Goal: Information Seeking & Learning: Learn about a topic

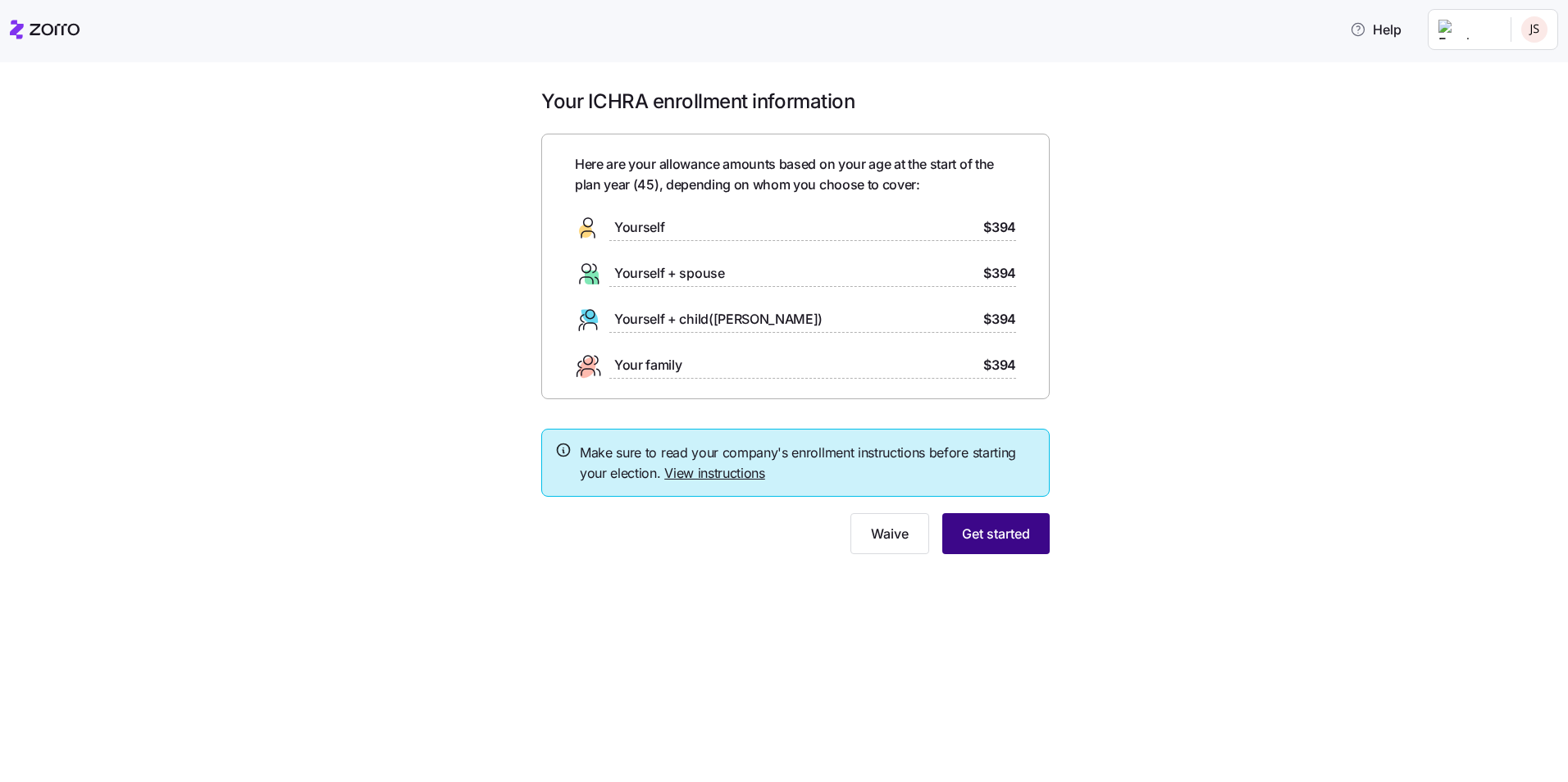
click at [986, 523] on button "Get started" at bounding box center [995, 534] width 107 height 41
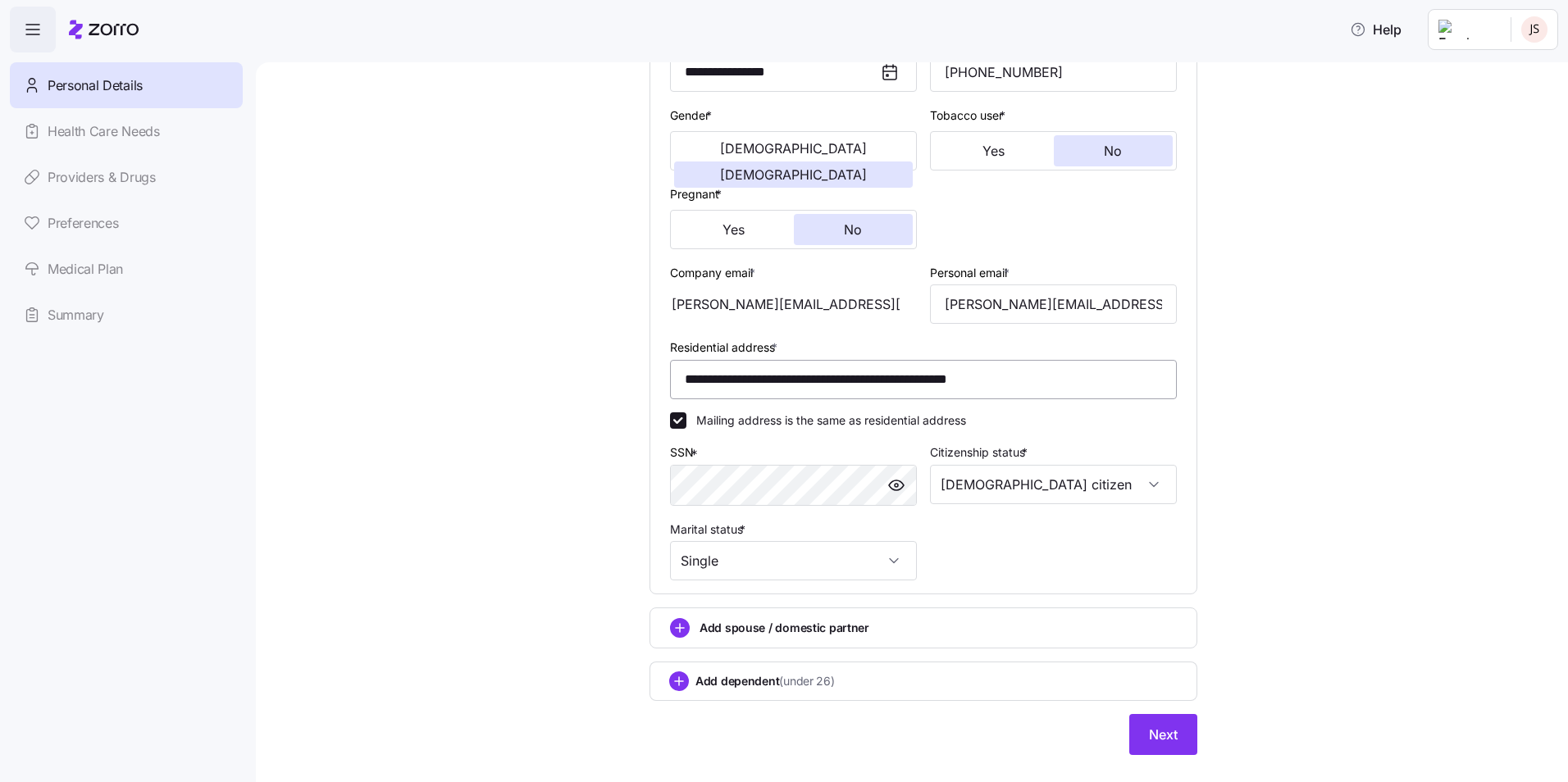
scroll to position [312, 0]
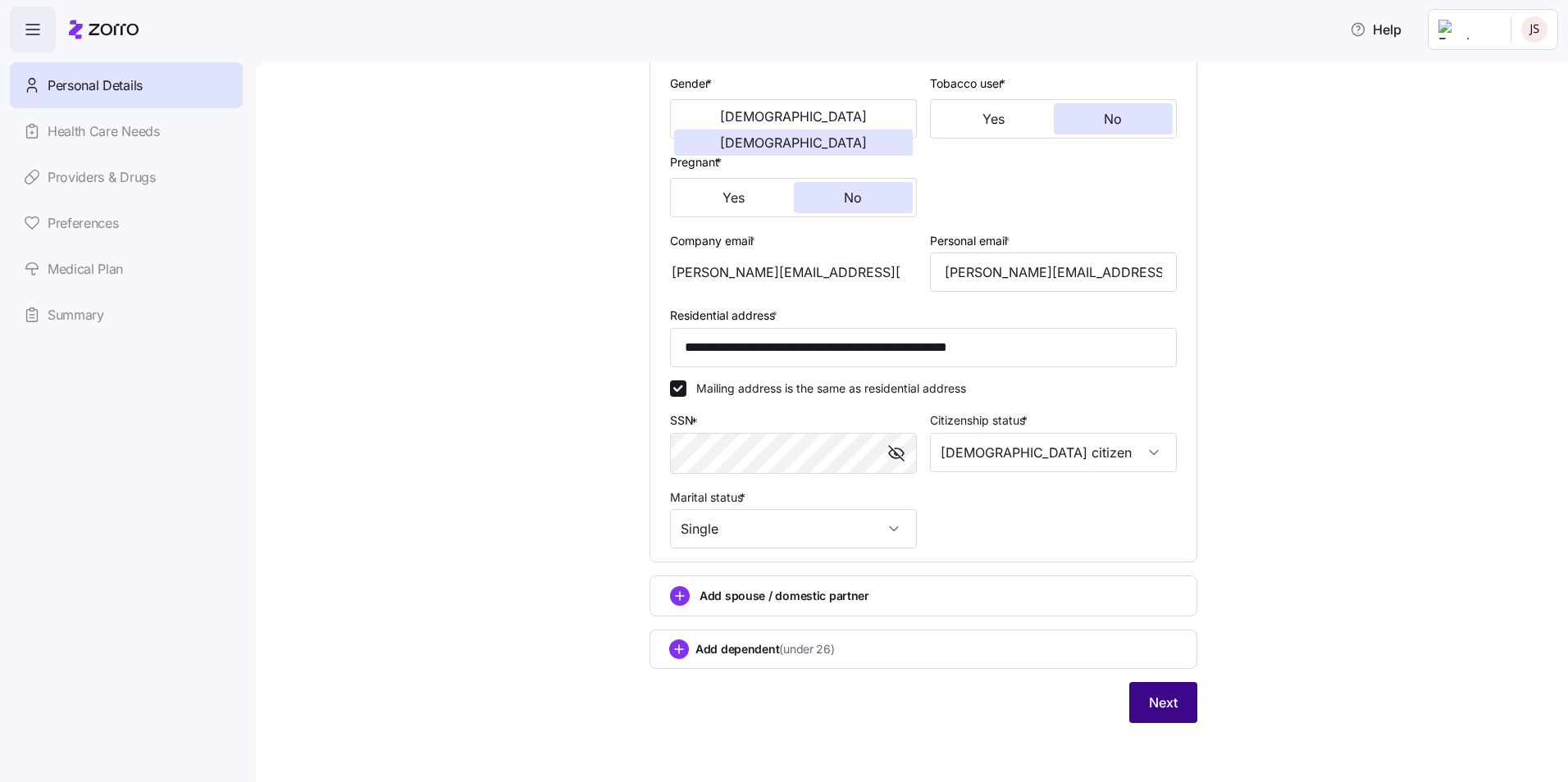
click at [1167, 711] on span "Next" at bounding box center [1163, 702] width 29 height 19
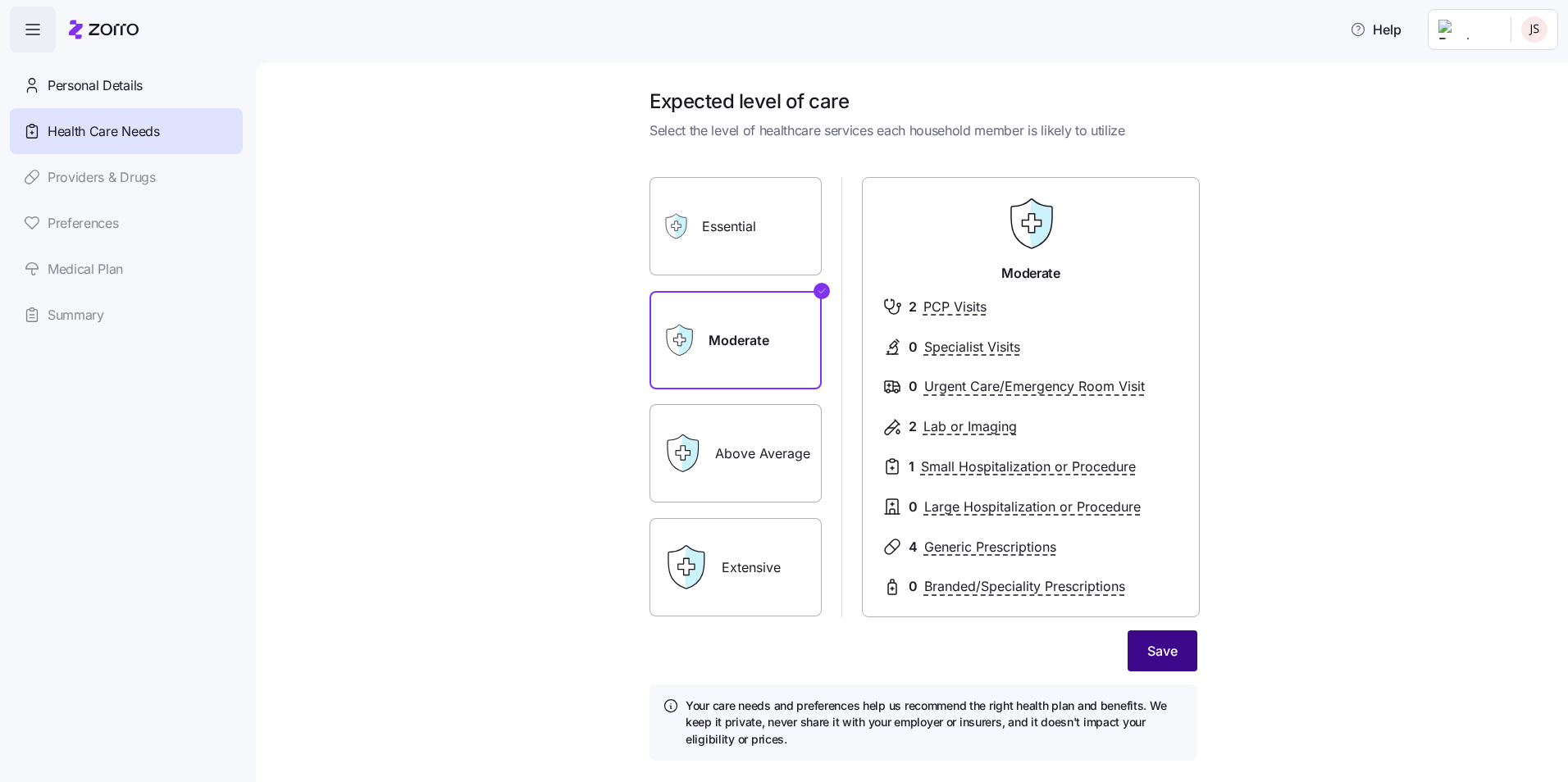
click at [1174, 658] on button "Save" at bounding box center [1162, 651] width 70 height 41
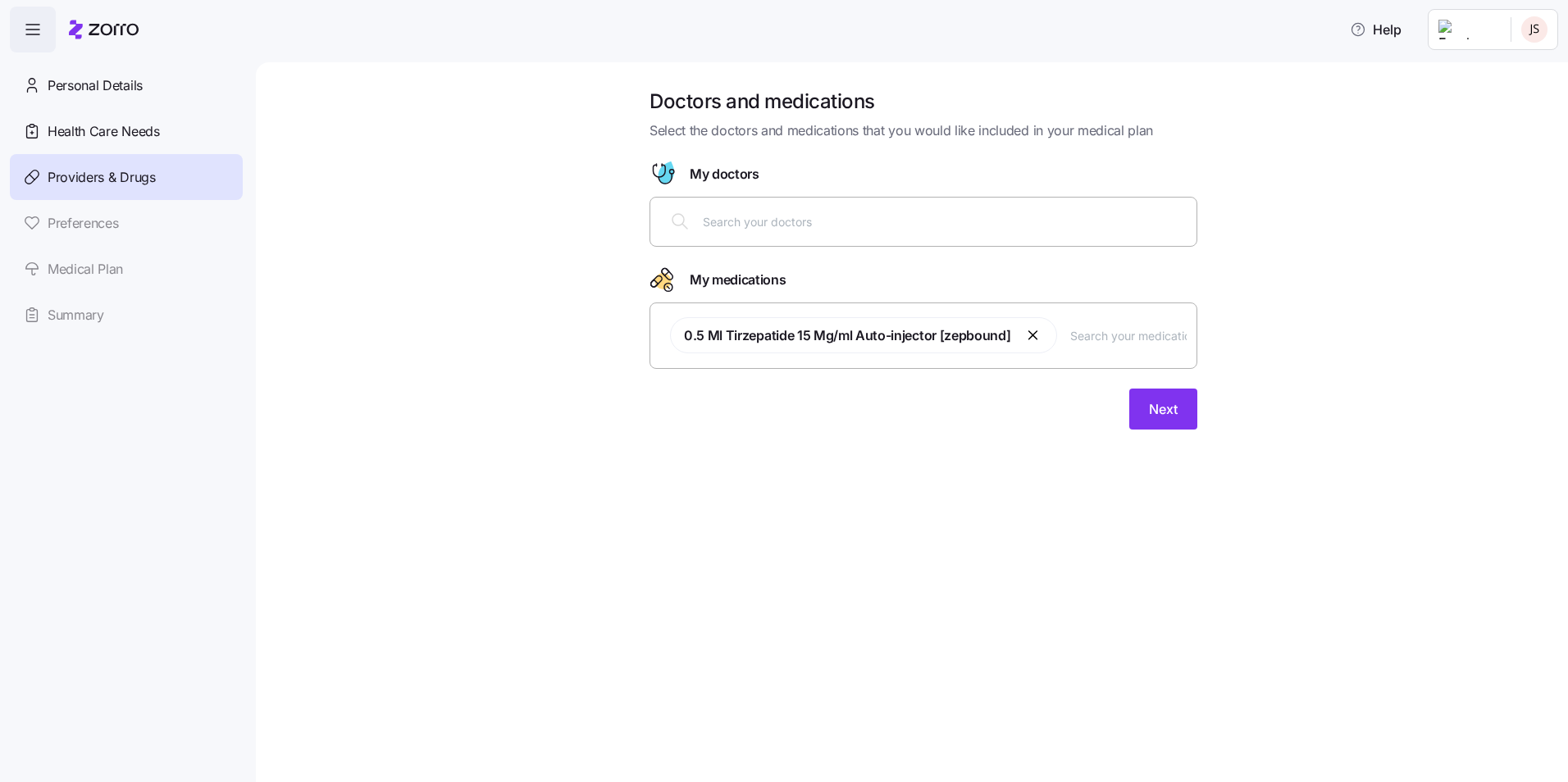
click at [787, 219] on input "text" at bounding box center [945, 220] width 484 height 18
click at [1028, 332] on button "button" at bounding box center [1033, 334] width 19 height 19
click at [743, 225] on input "text" at bounding box center [945, 220] width 484 height 18
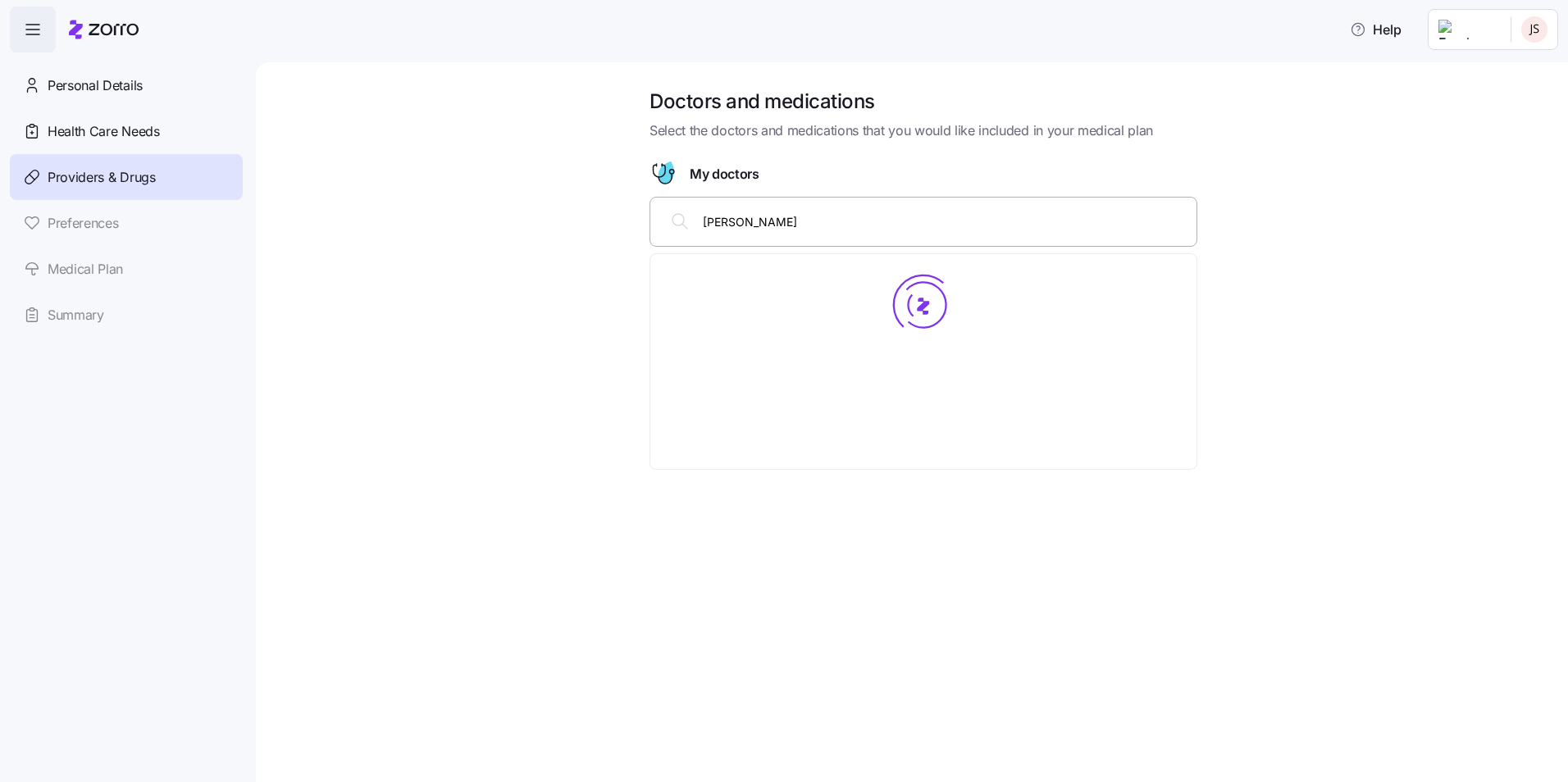
type input "George Schlomer"
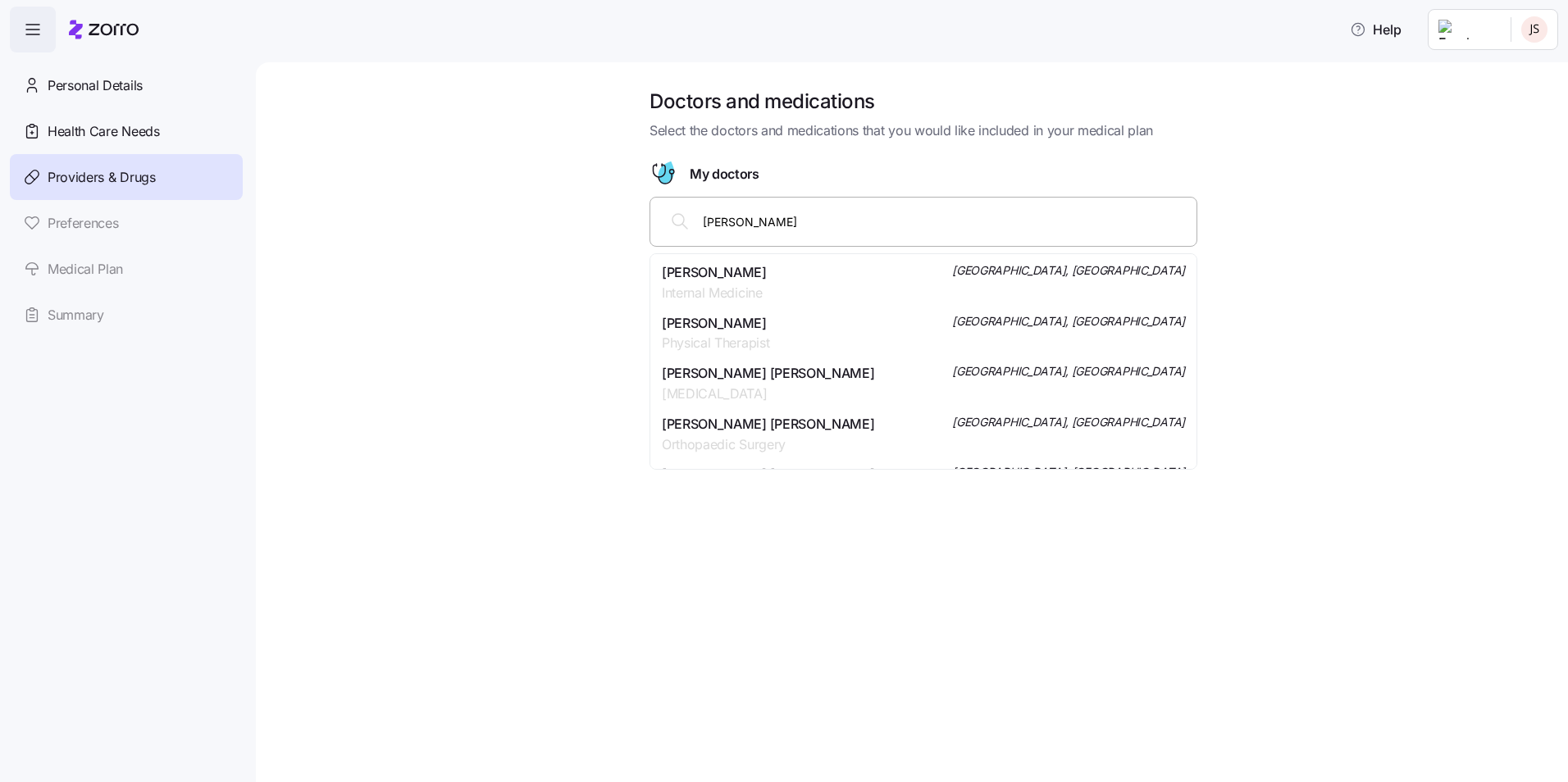
click at [767, 290] on span "Internal Medicine" at bounding box center [714, 293] width 105 height 20
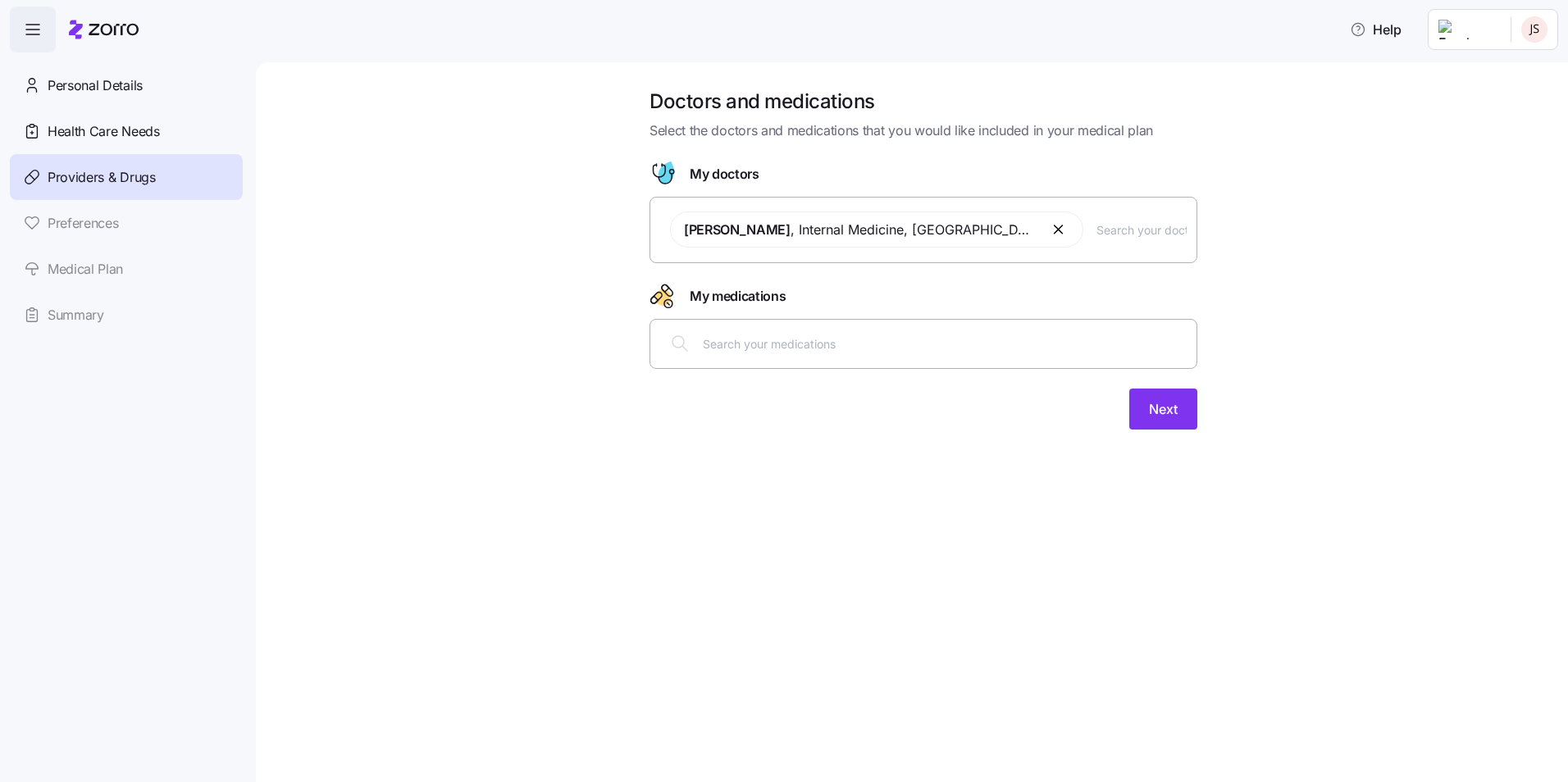
click at [728, 339] on input "text" at bounding box center [945, 343] width 484 height 18
type input "Zepbound"
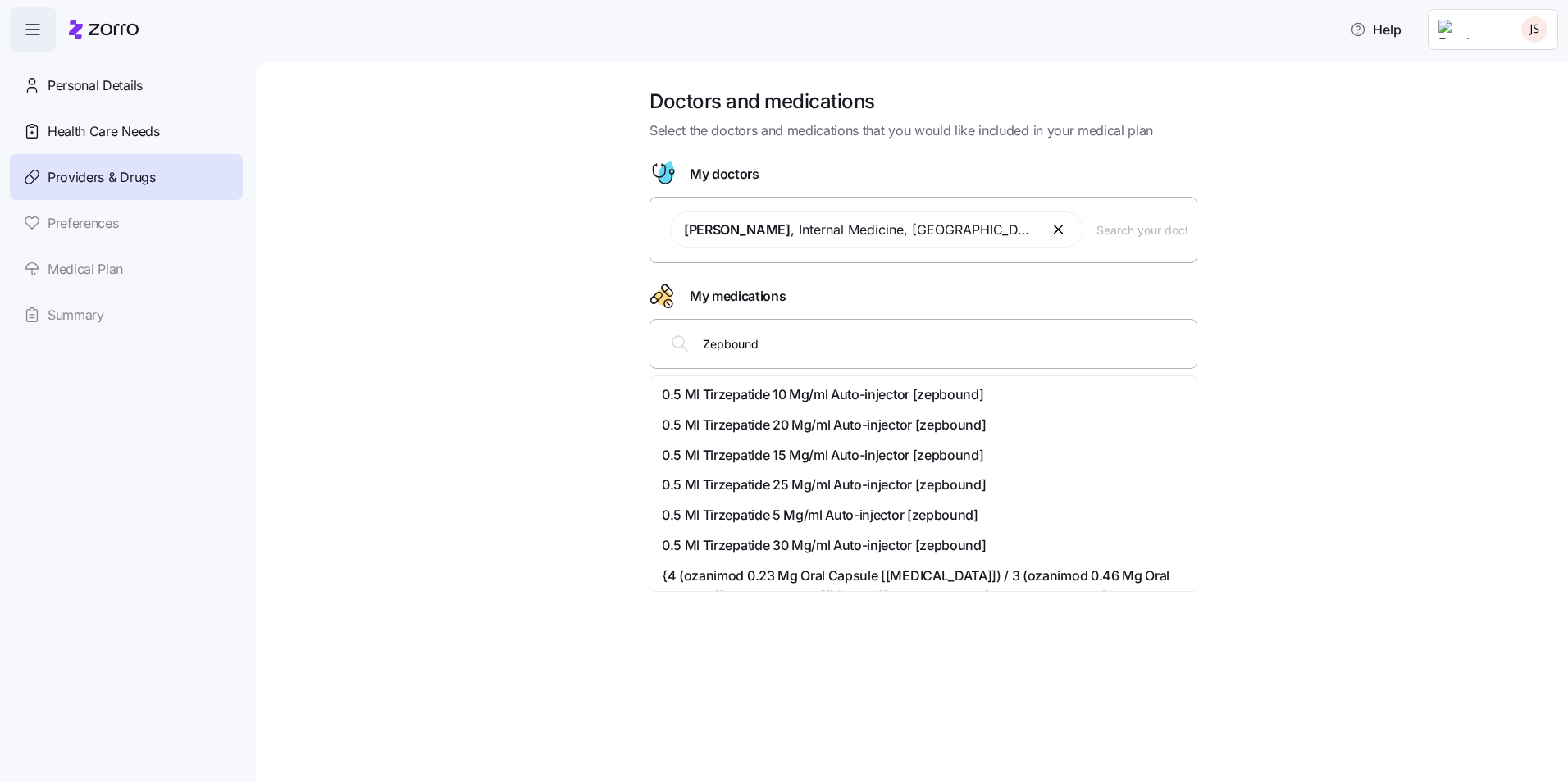
click at [1396, 460] on div "Doctors and medications Select the doctors and medications that you would like …" at bounding box center [912, 422] width 1312 height 720
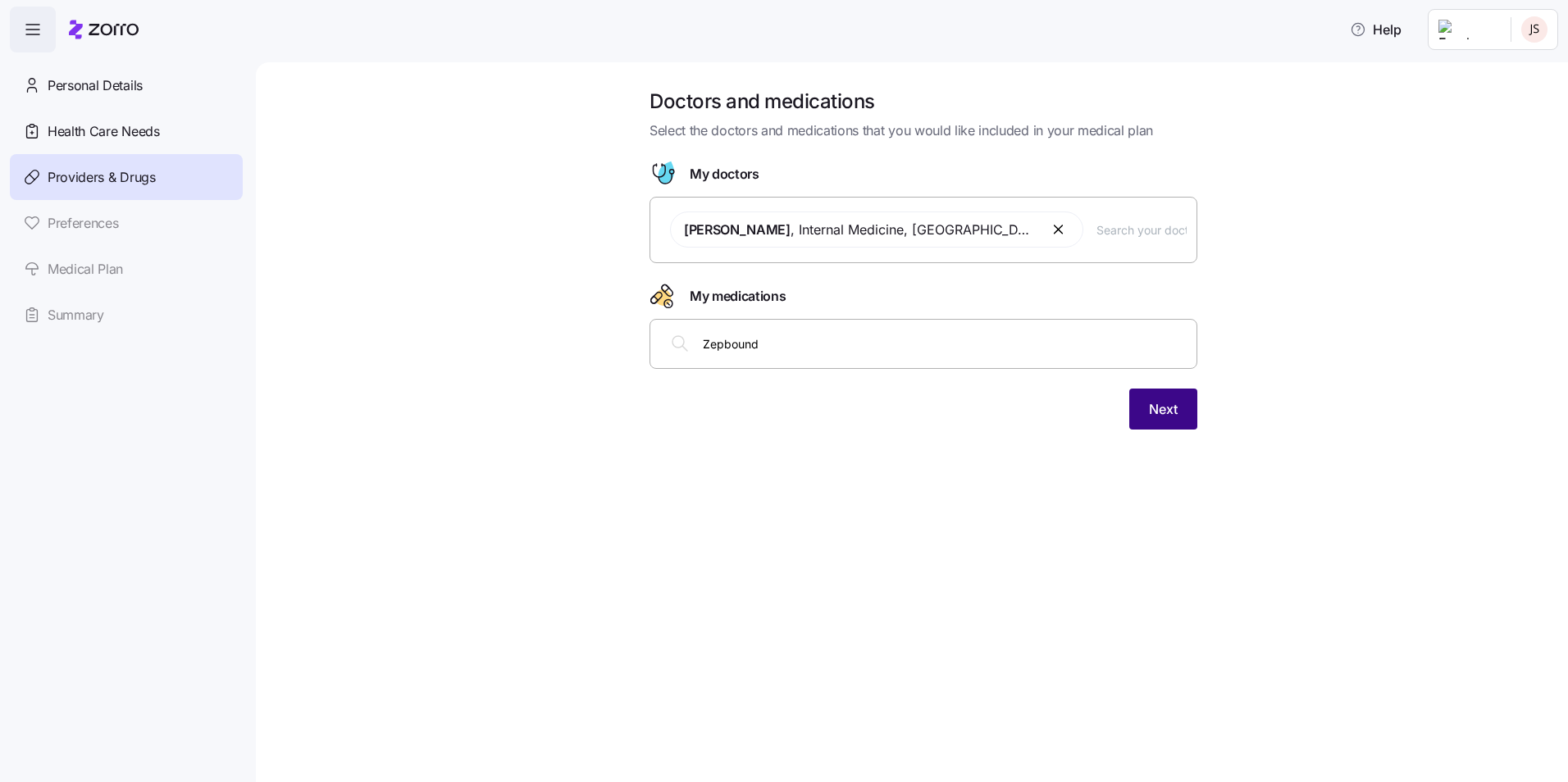
click at [1162, 411] on span "Next" at bounding box center [1163, 409] width 29 height 19
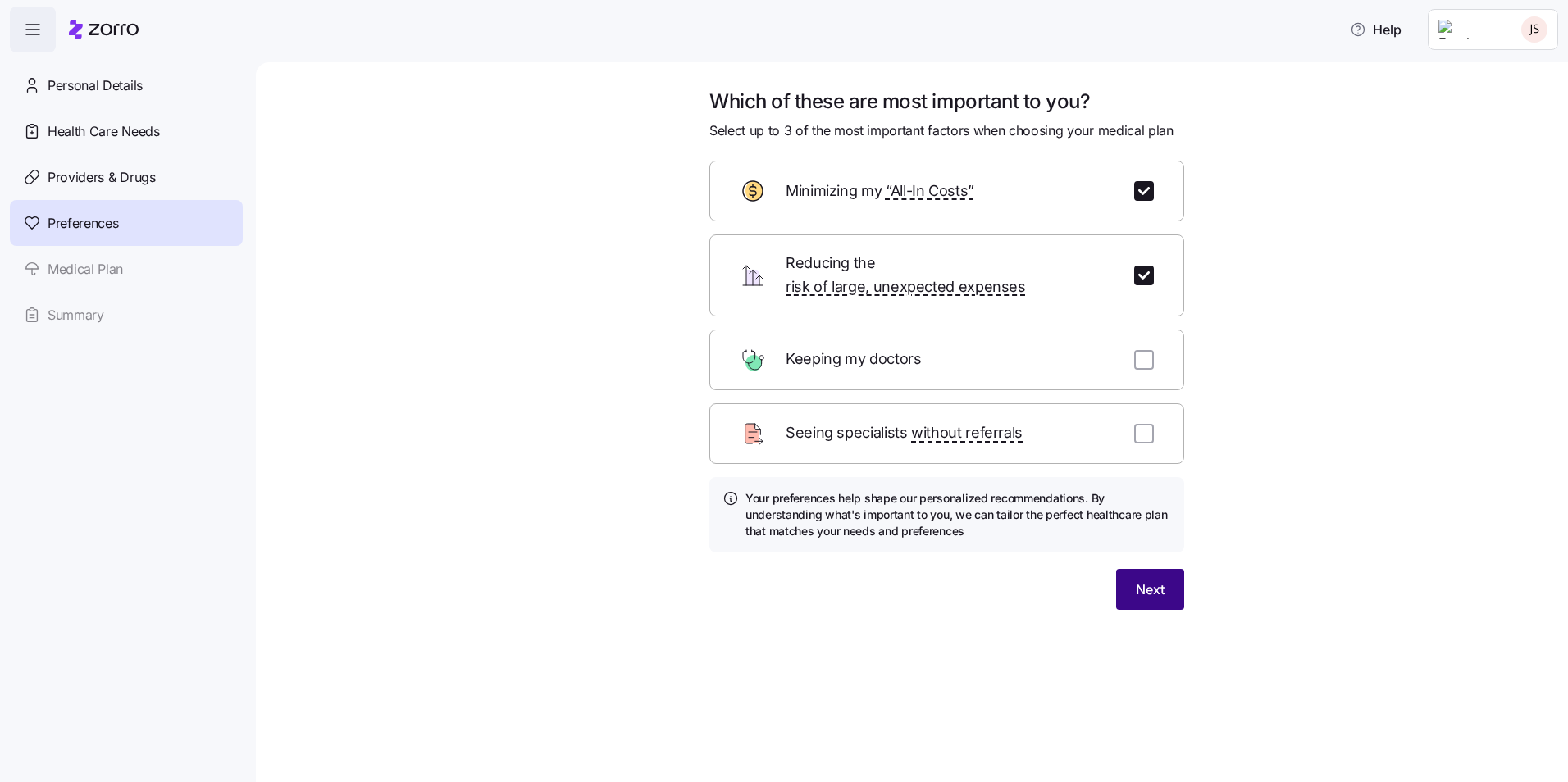
click at [1141, 580] on button "Next" at bounding box center [1150, 589] width 68 height 41
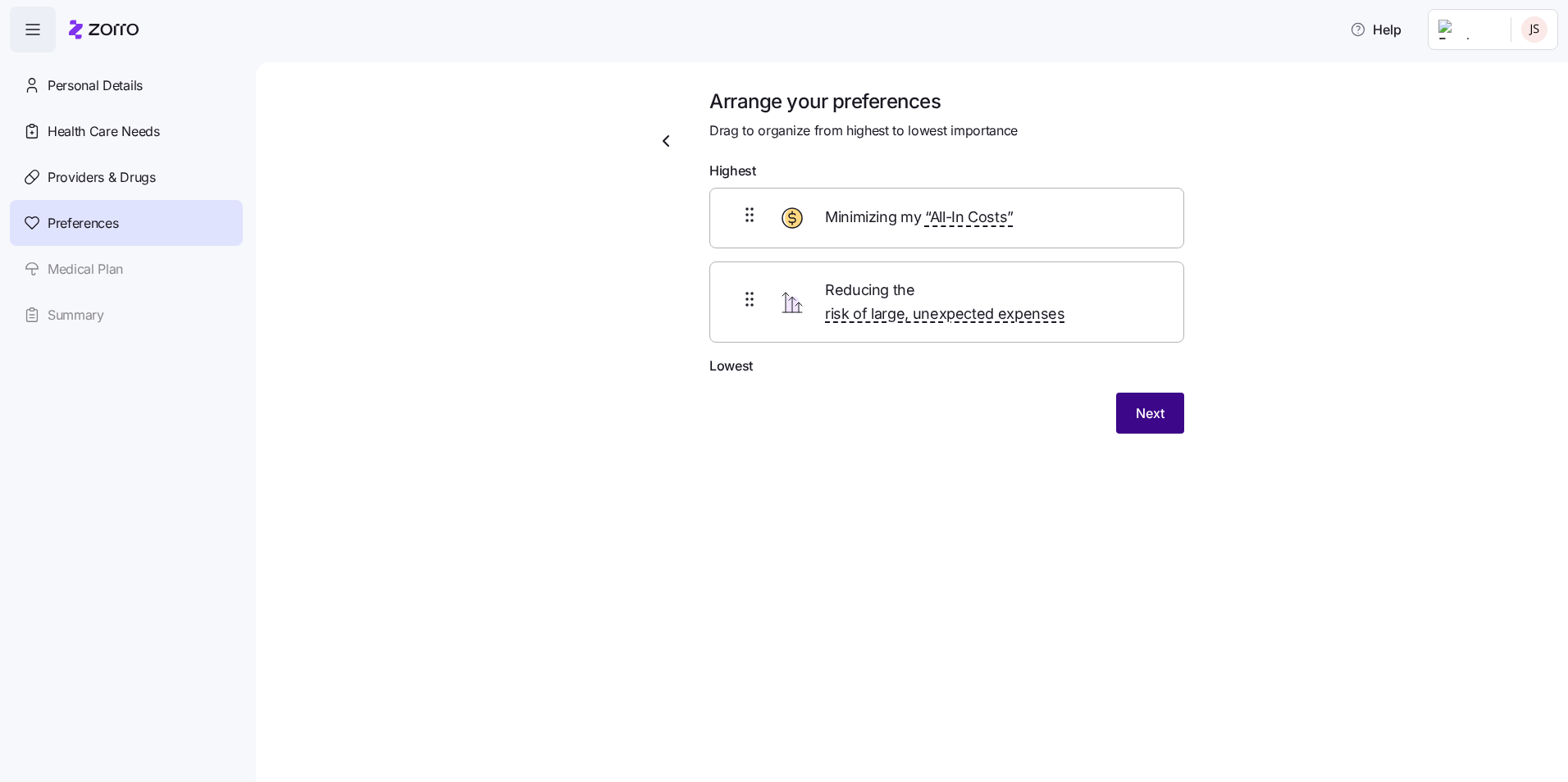
click at [1172, 402] on button "Next" at bounding box center [1150, 413] width 68 height 41
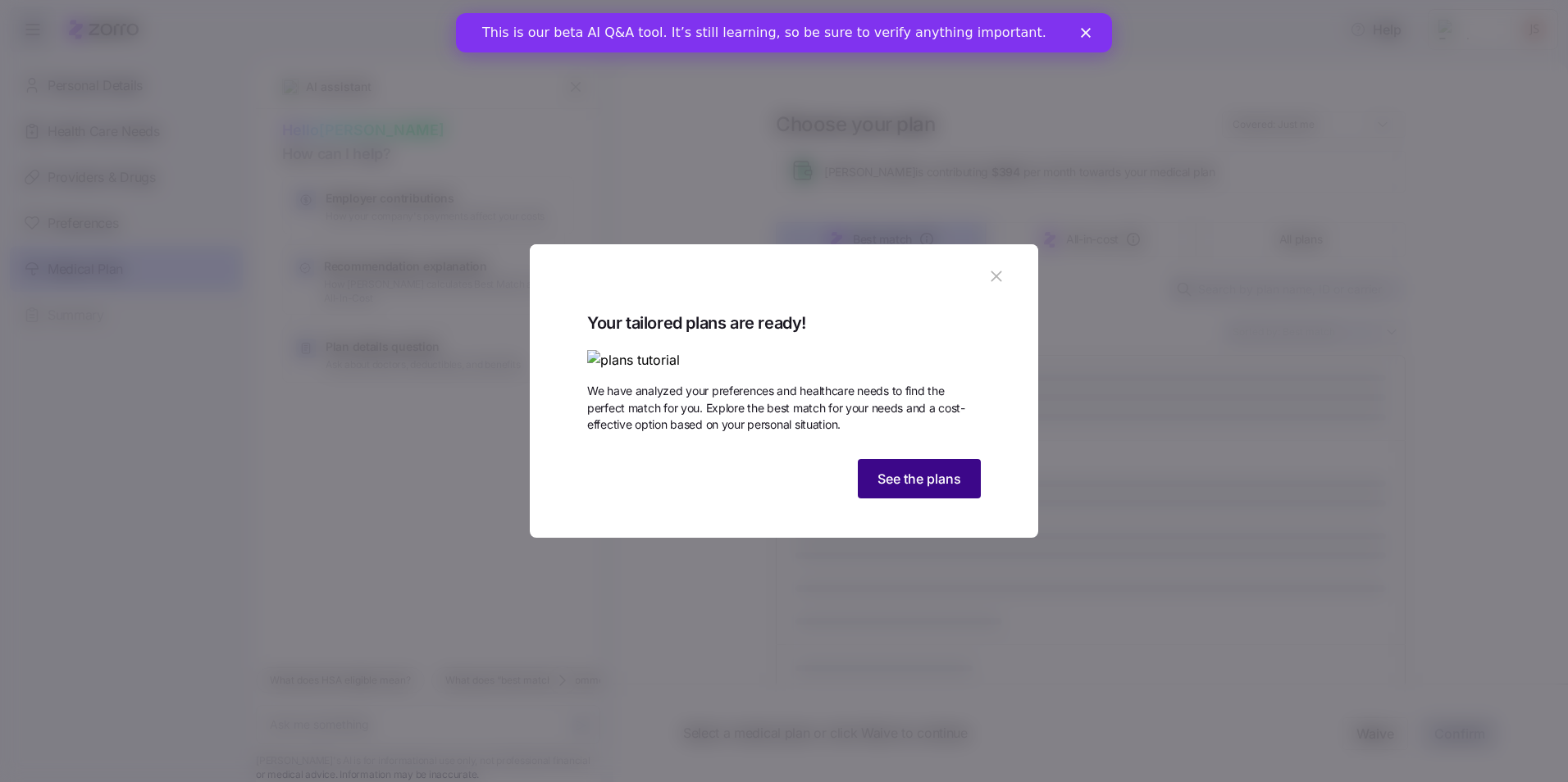
click at [927, 489] on span "See the plans" at bounding box center [919, 478] width 84 height 19
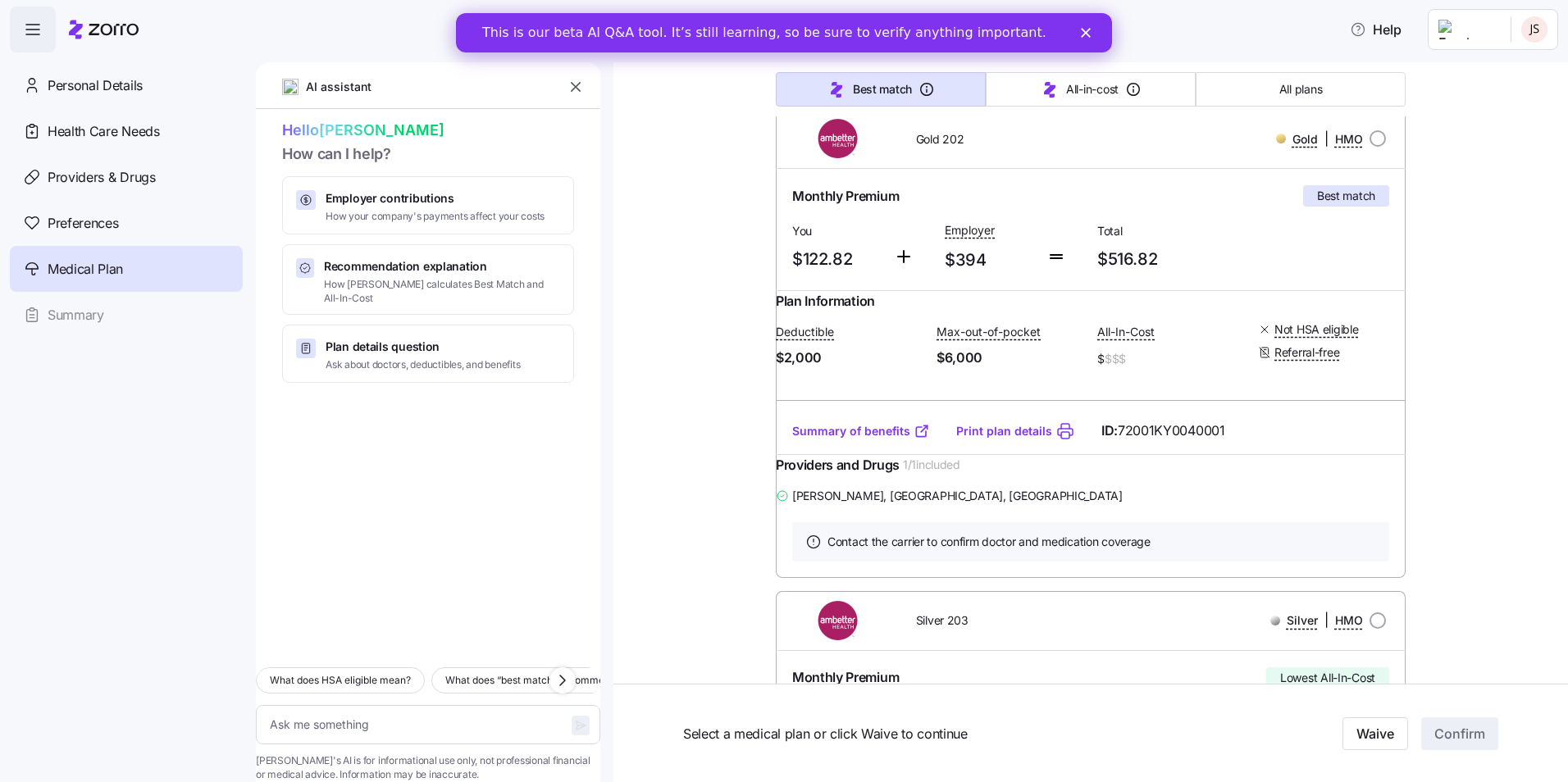
scroll to position [164, 0]
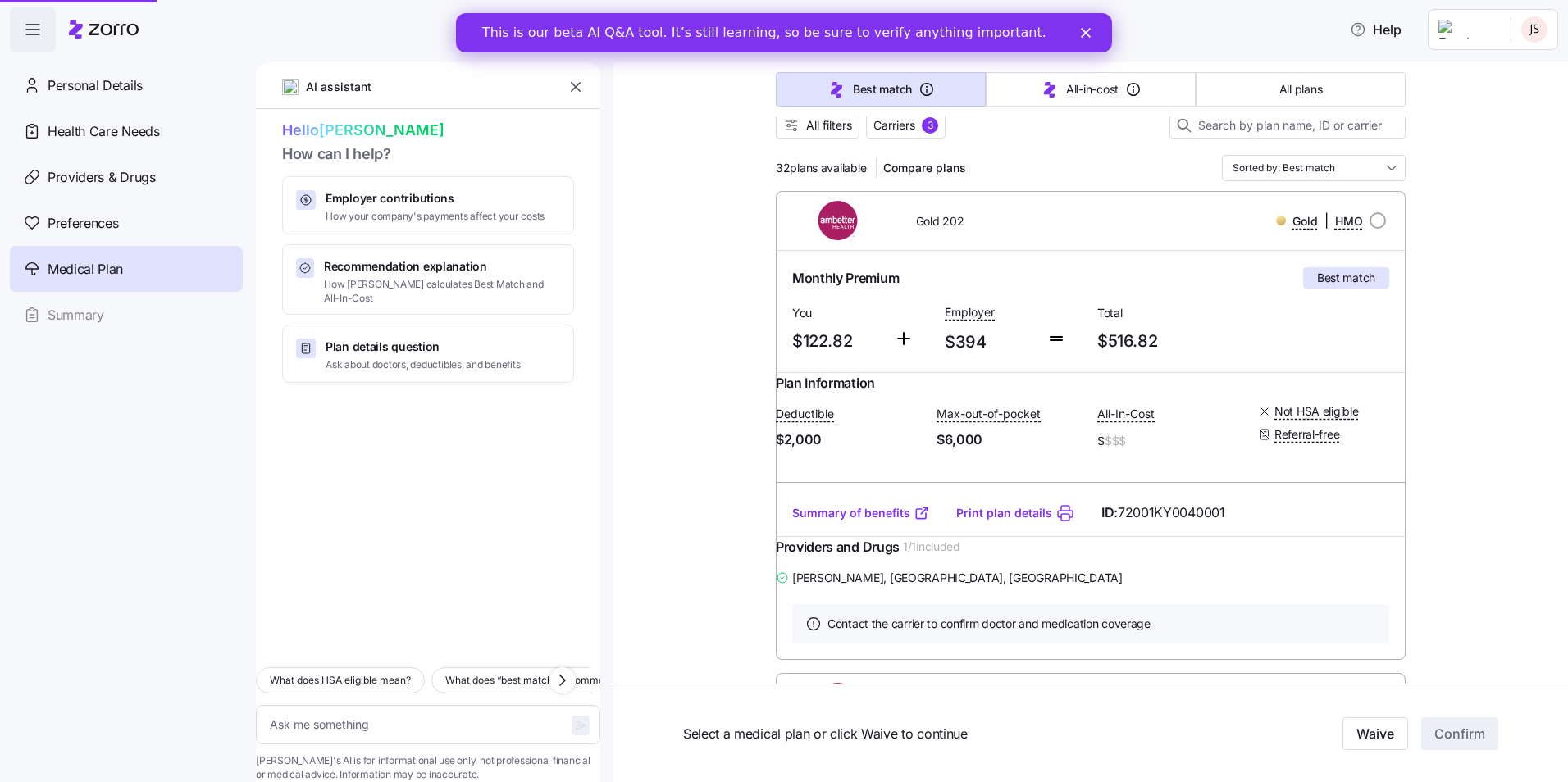
type textarea "x"
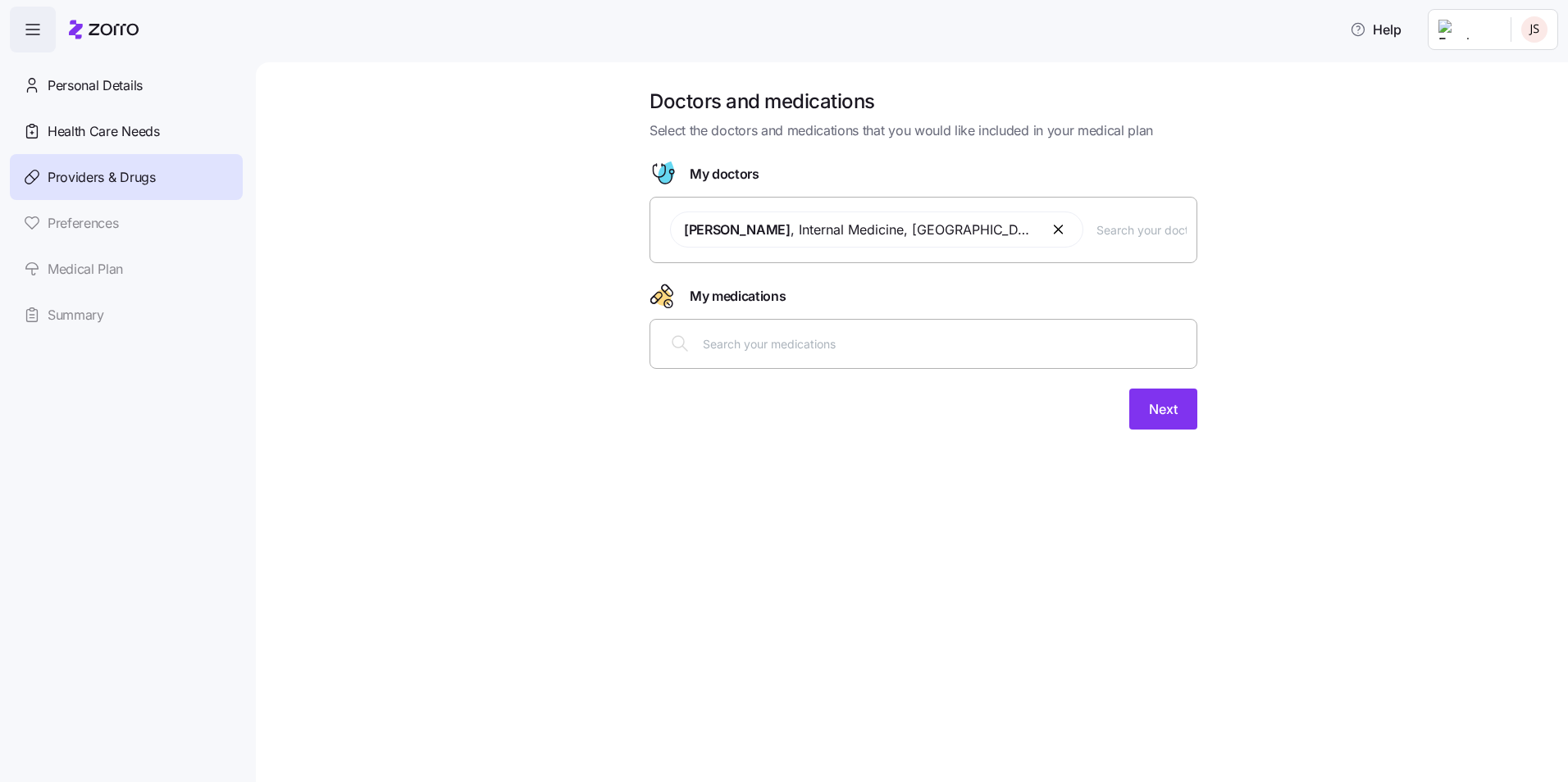
click at [791, 365] on div at bounding box center [923, 344] width 548 height 50
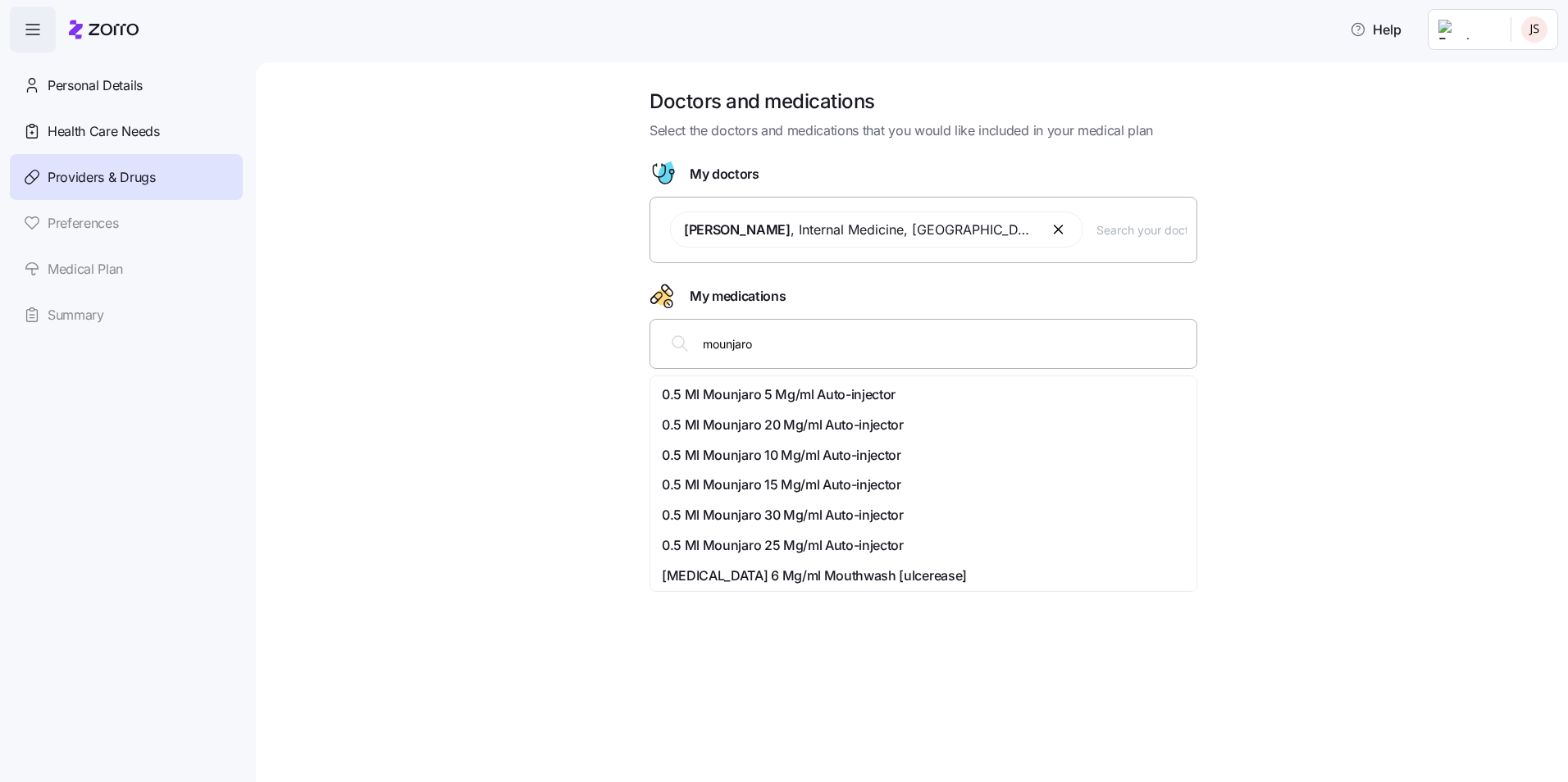
type input "mounjaro"
click at [683, 349] on icon at bounding box center [679, 343] width 19 height 19
click at [1108, 732] on div "Doctors and medications Select the doctors and medications that you would like …" at bounding box center [912, 422] width 1312 height 720
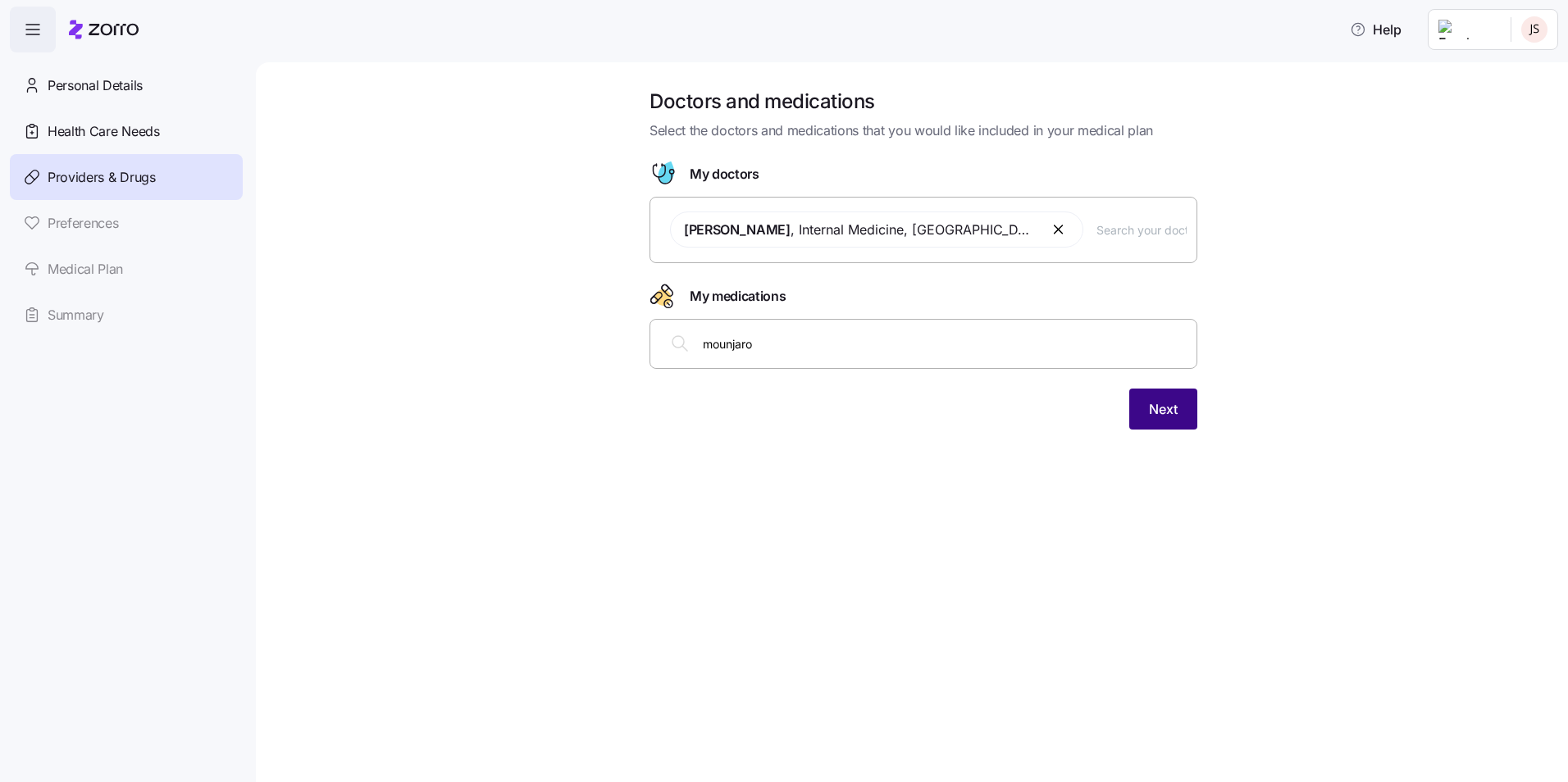
click at [1181, 408] on button "Next" at bounding box center [1163, 409] width 68 height 41
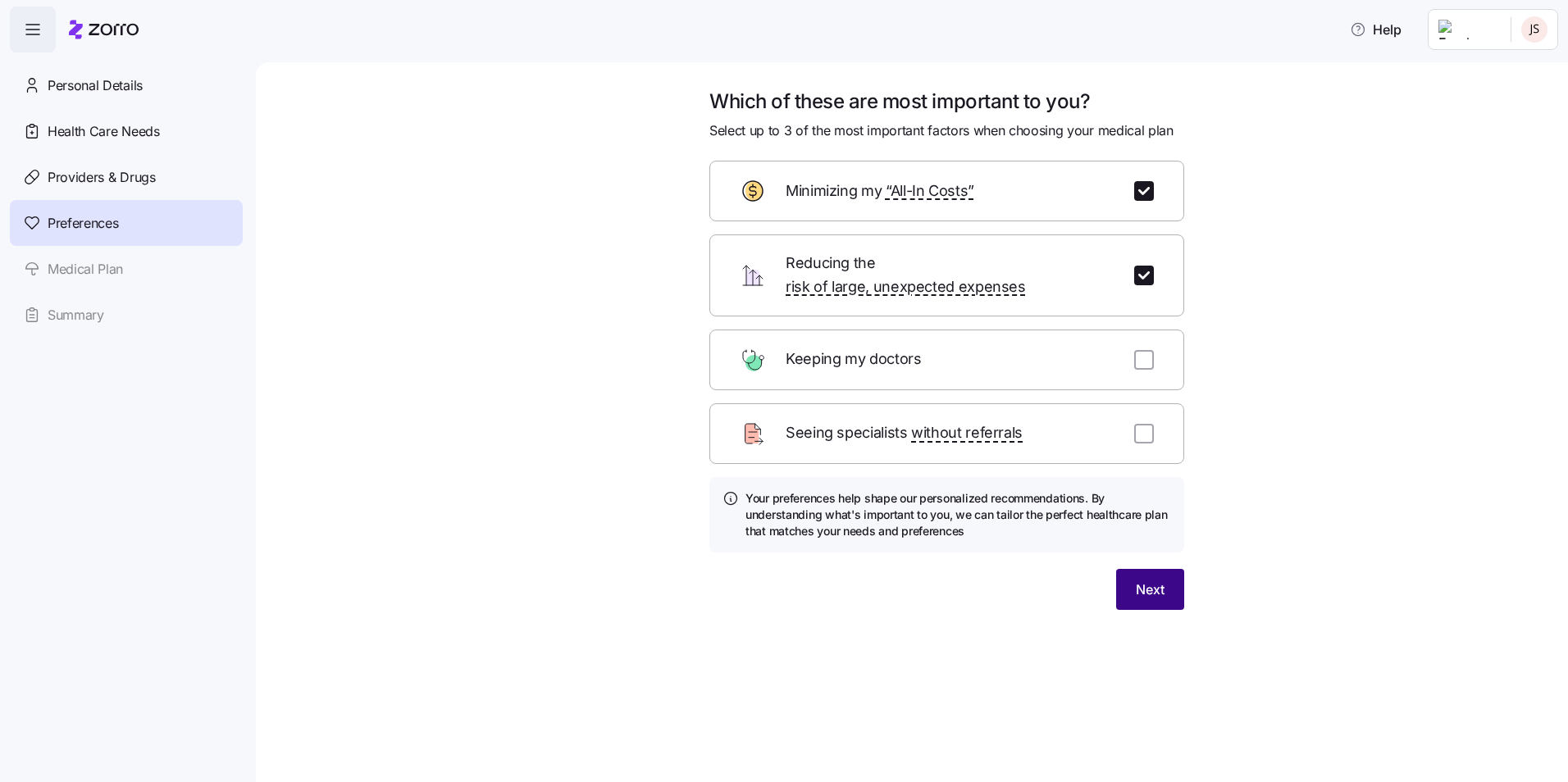
click at [1157, 579] on span "Next" at bounding box center [1151, 589] width 29 height 19
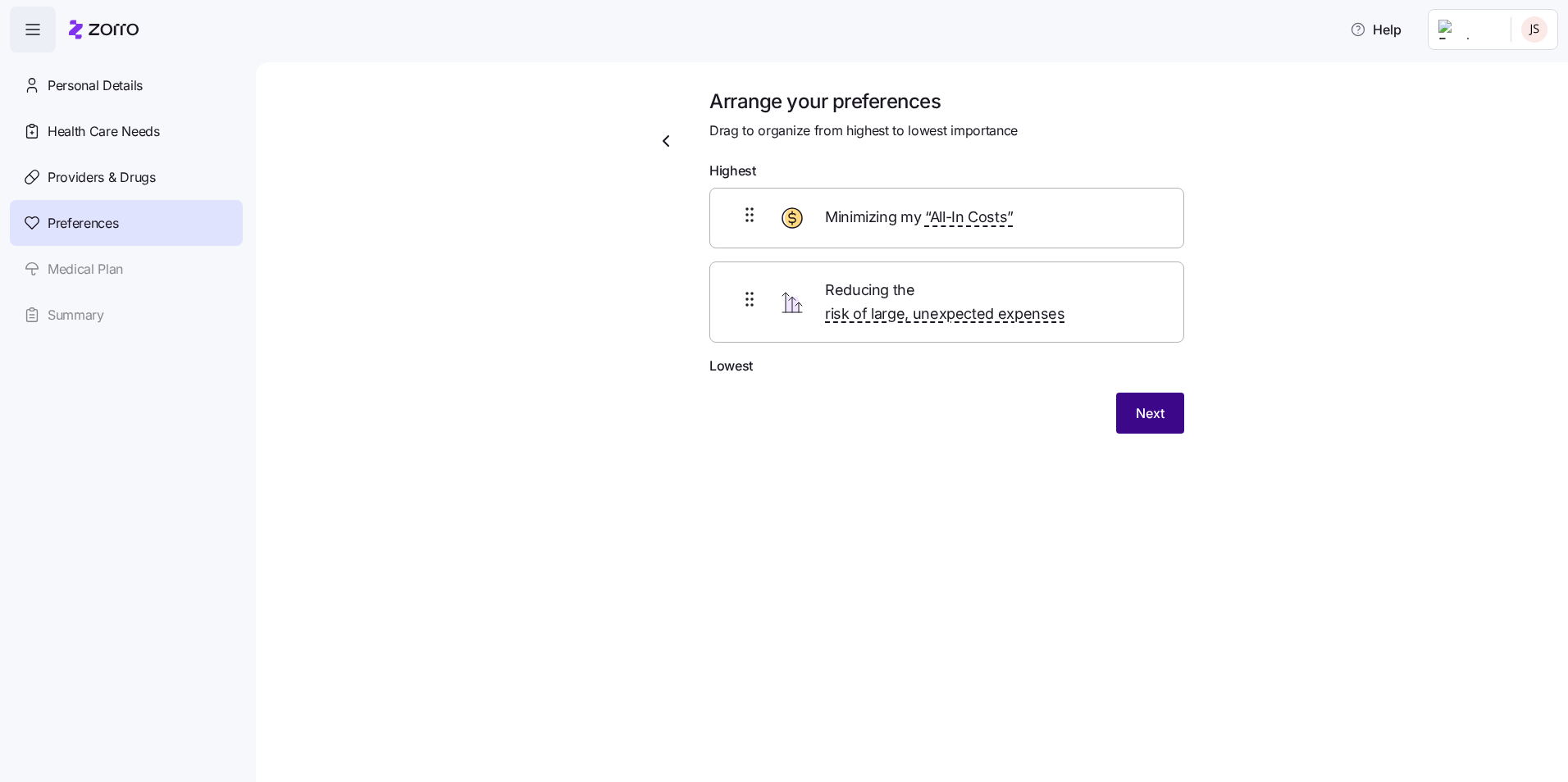
click at [1158, 404] on span "Next" at bounding box center [1151, 413] width 29 height 19
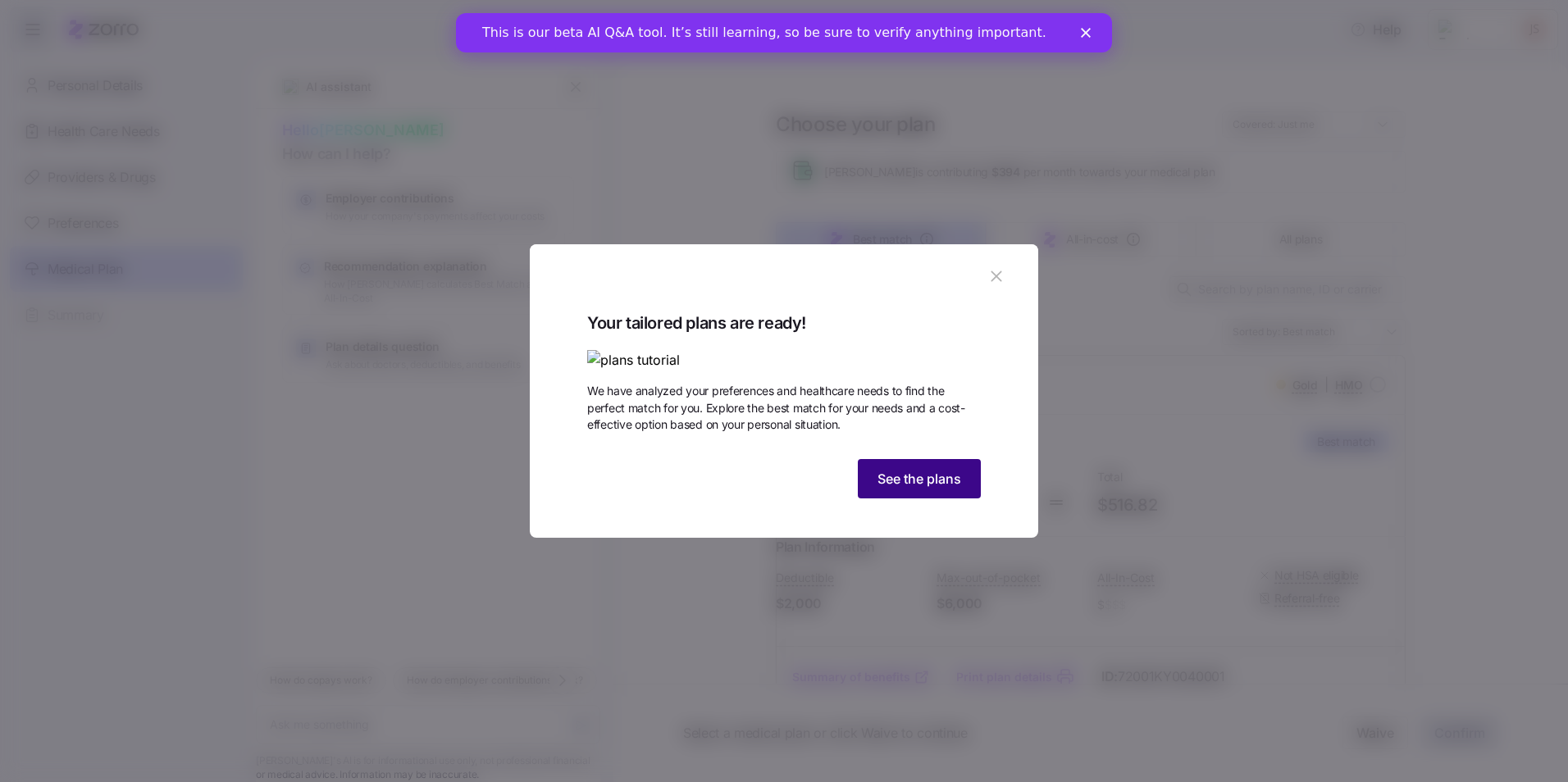
click at [928, 489] on span "See the plans" at bounding box center [919, 478] width 84 height 19
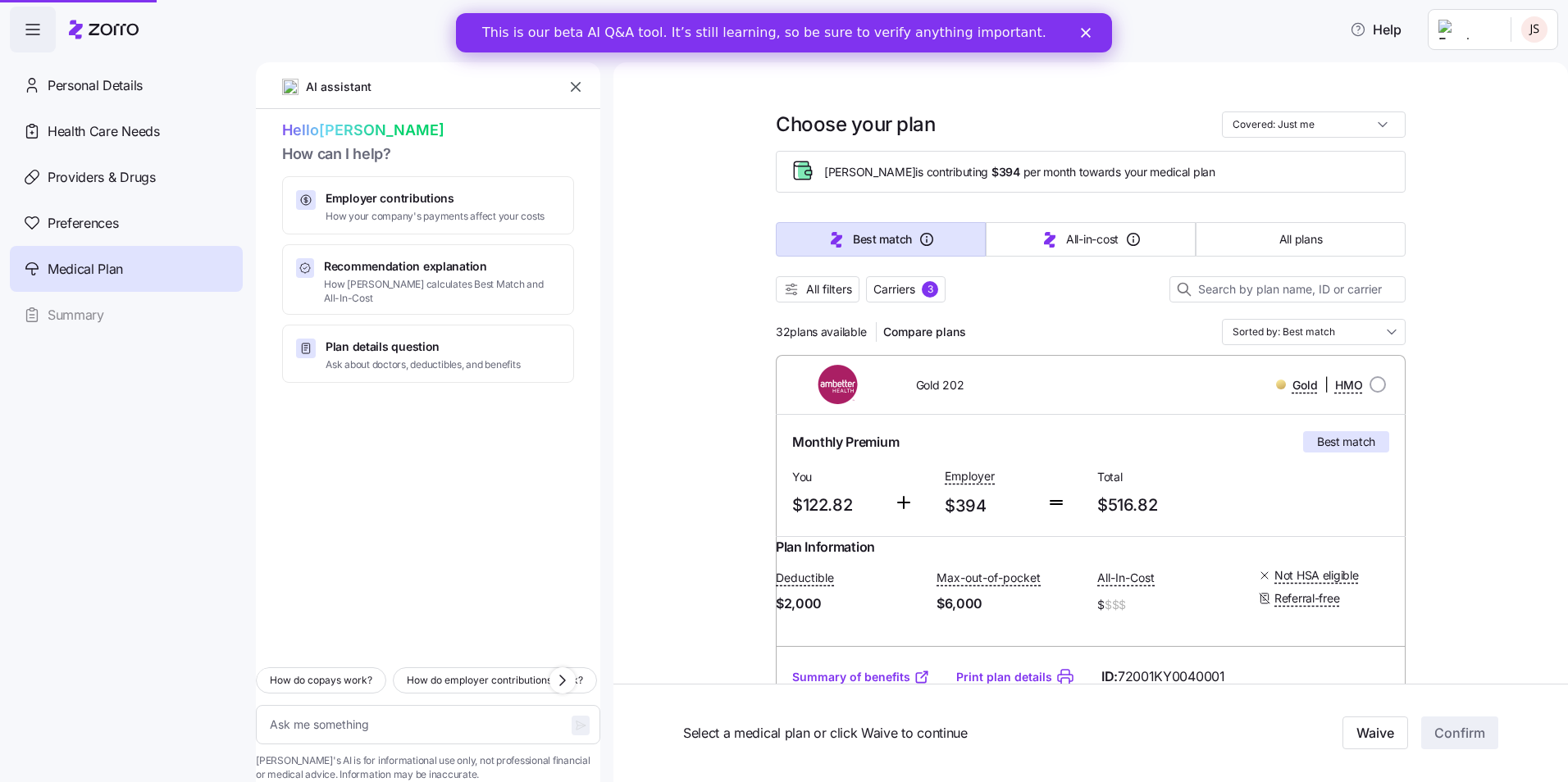
type textarea "x"
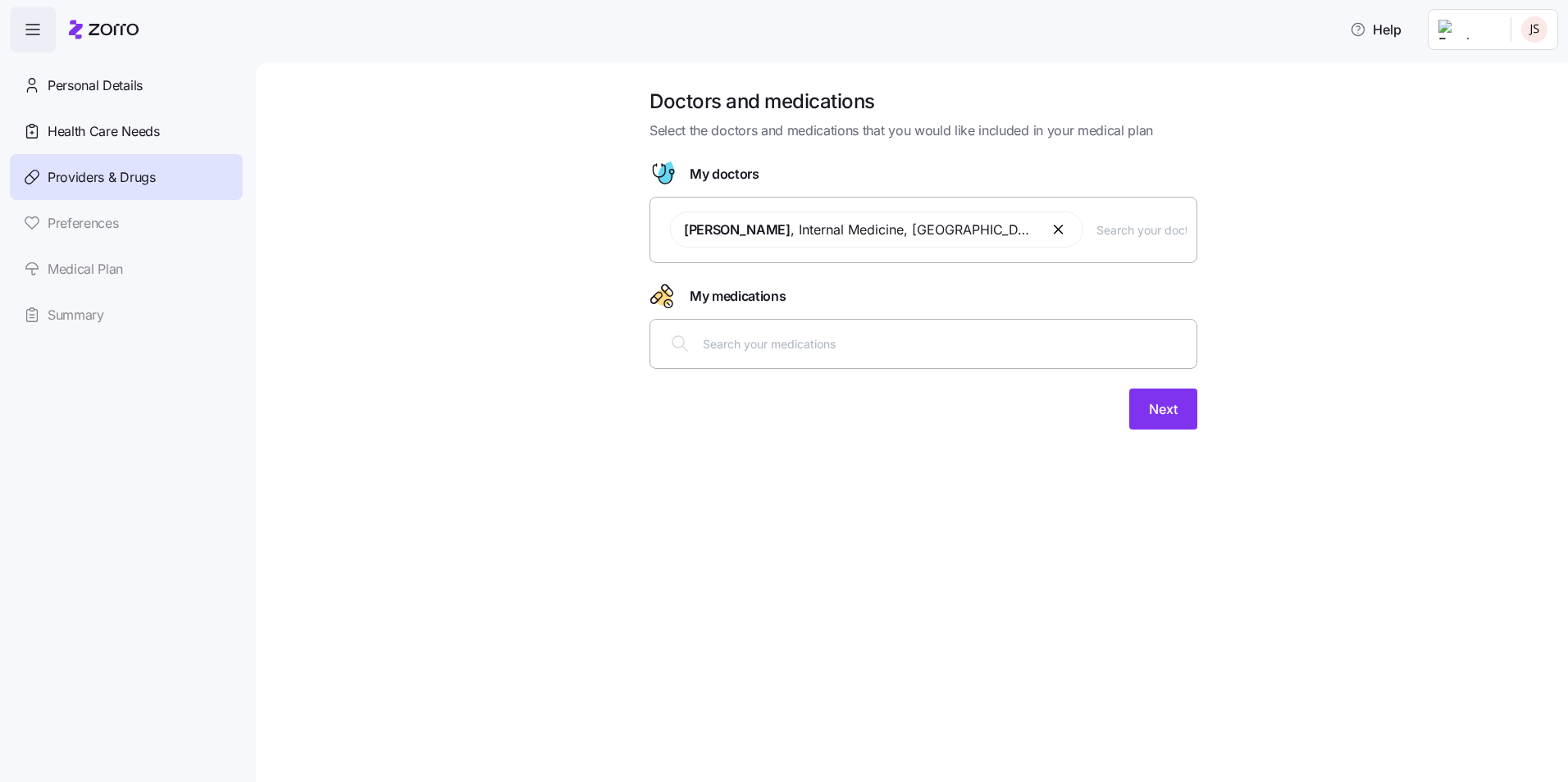
click at [781, 352] on input "text" at bounding box center [945, 343] width 484 height 18
type input "mounj"
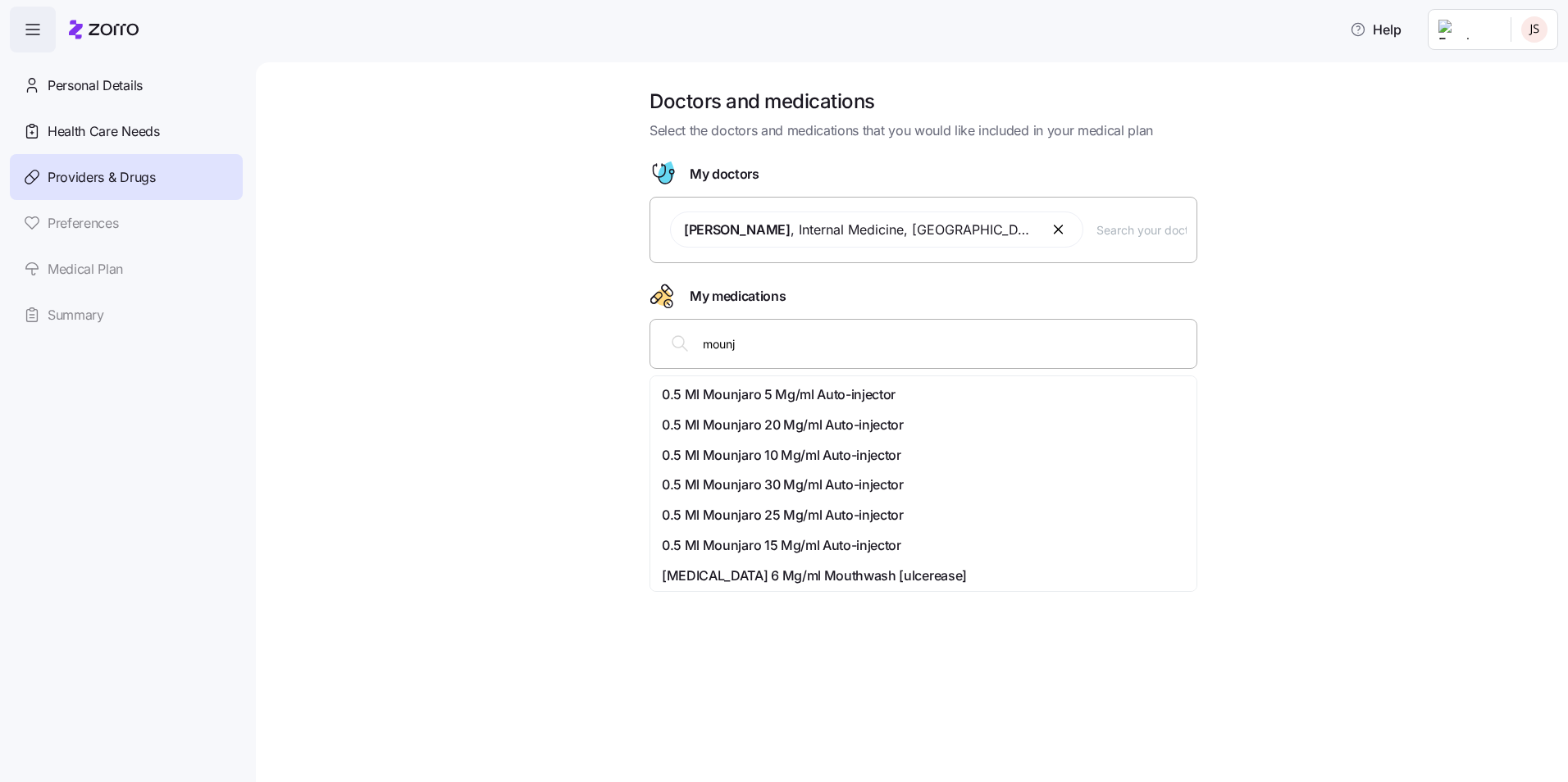
click at [781, 551] on span "0.5 Ml Mounjaro 15 Mg/ml Auto-injector" at bounding box center [781, 546] width 239 height 20
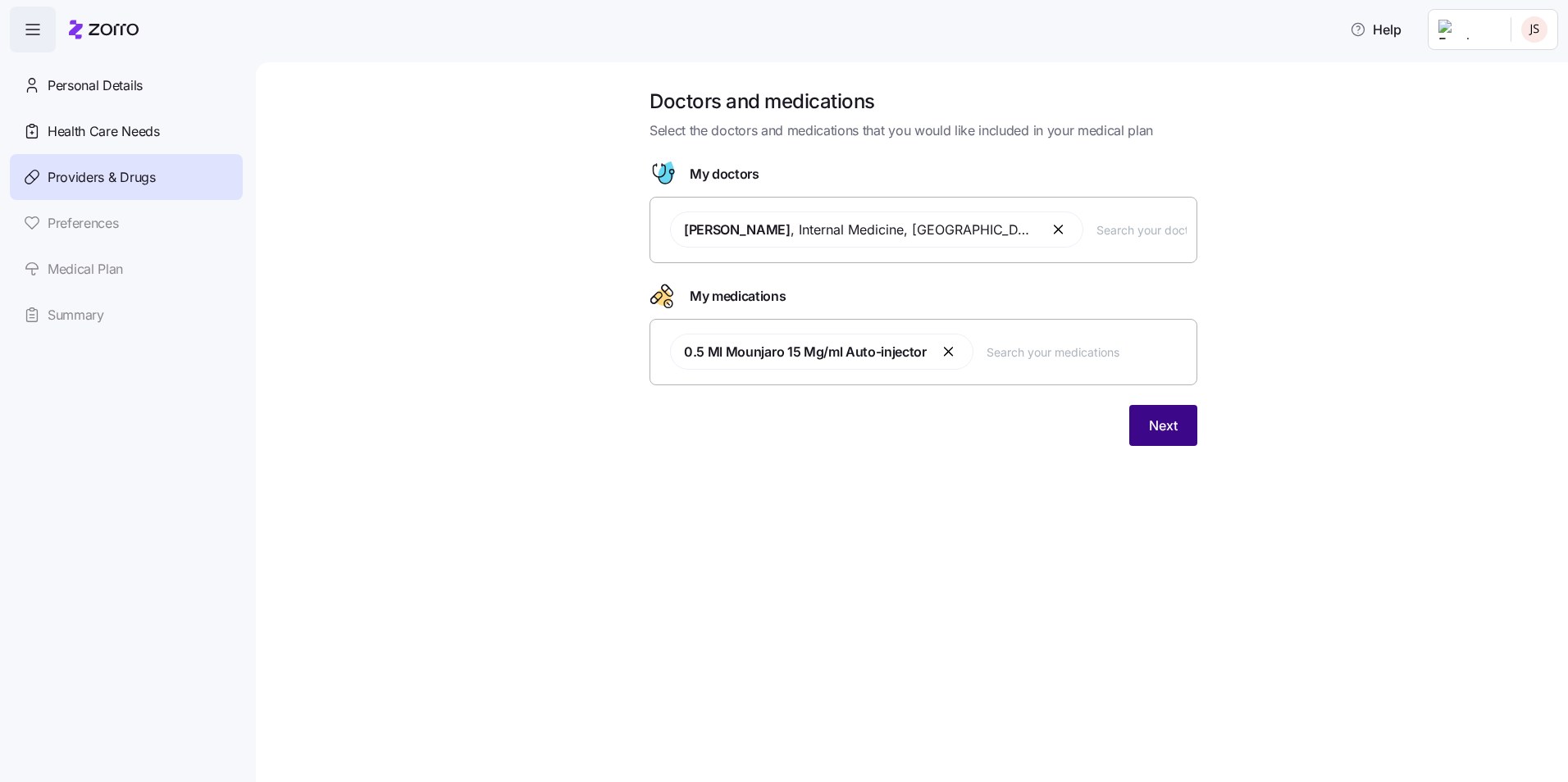
click at [1176, 421] on span "Next" at bounding box center [1163, 425] width 29 height 19
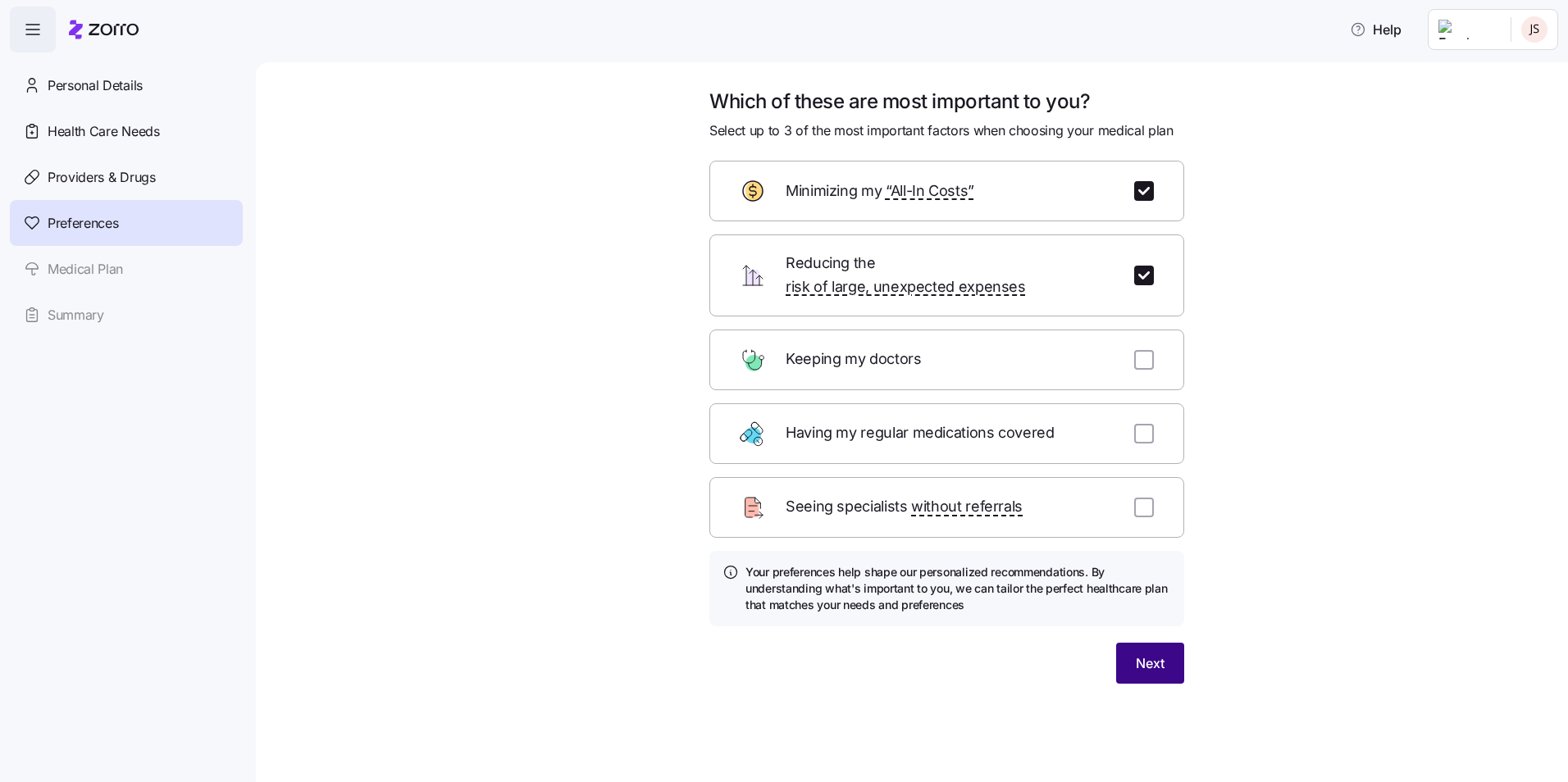
click at [1160, 654] on span "Next" at bounding box center [1151, 663] width 29 height 19
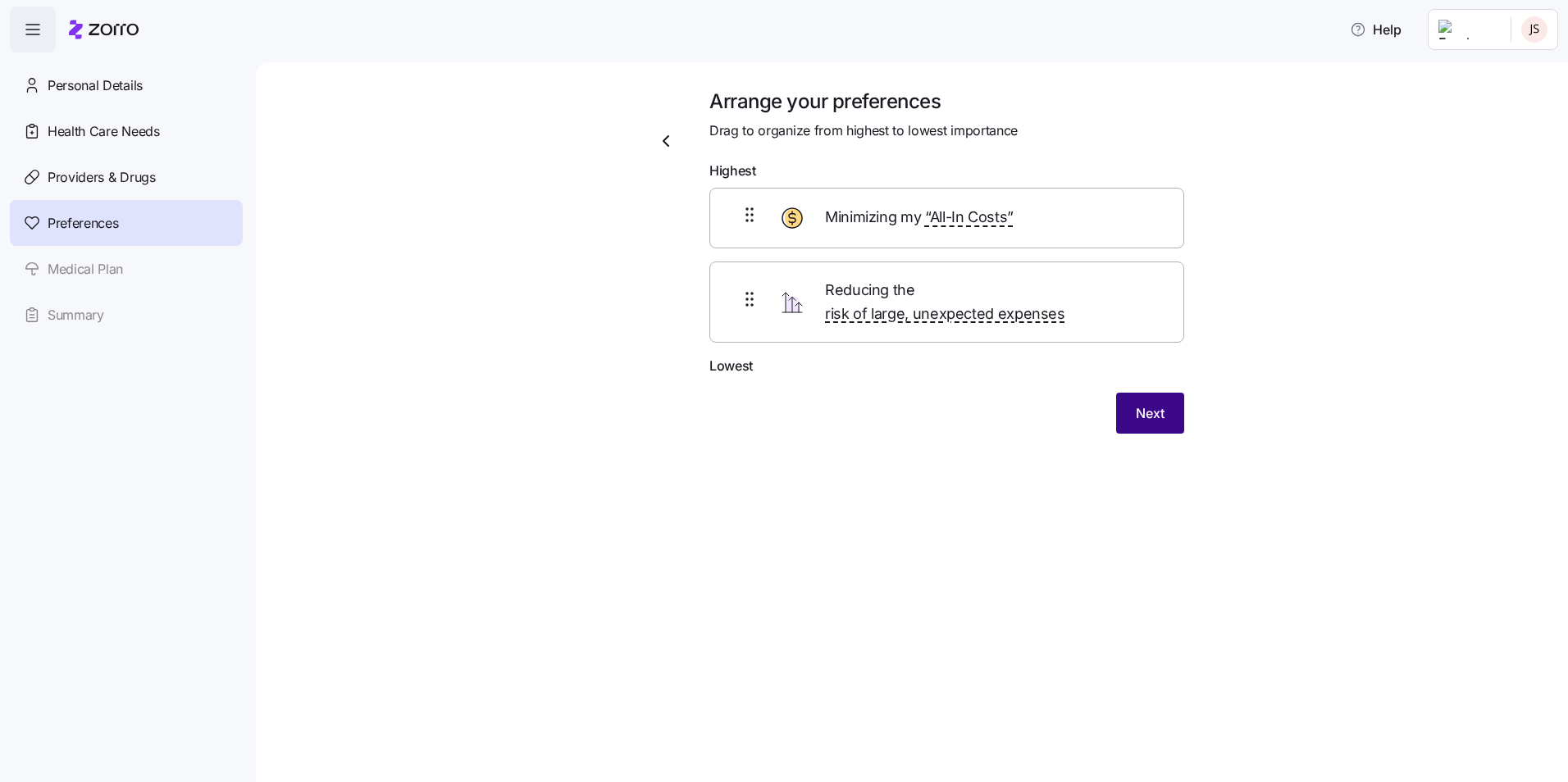
click at [1127, 393] on button "Next" at bounding box center [1150, 413] width 68 height 41
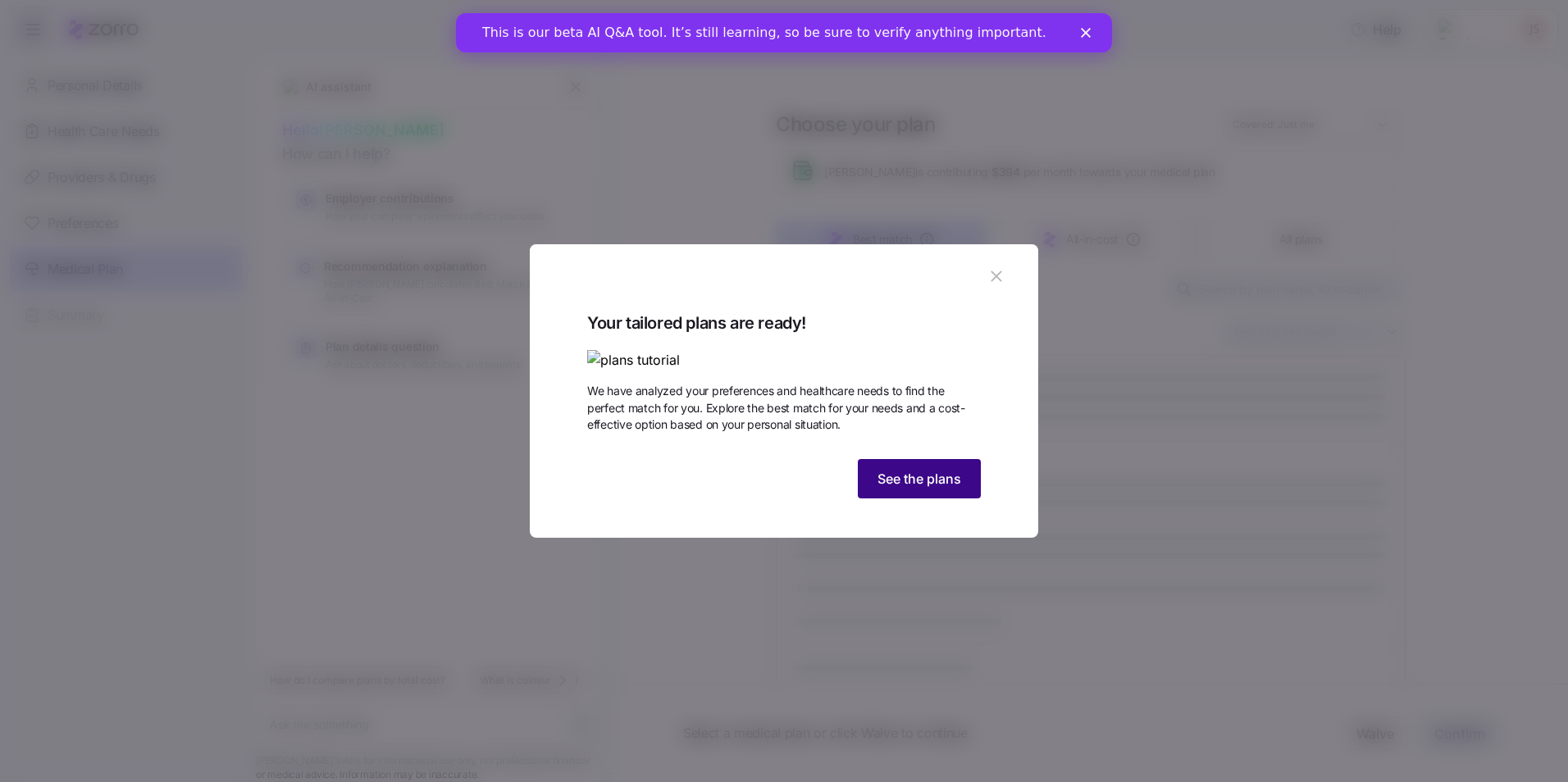
click at [903, 489] on span "See the plans" at bounding box center [919, 478] width 84 height 19
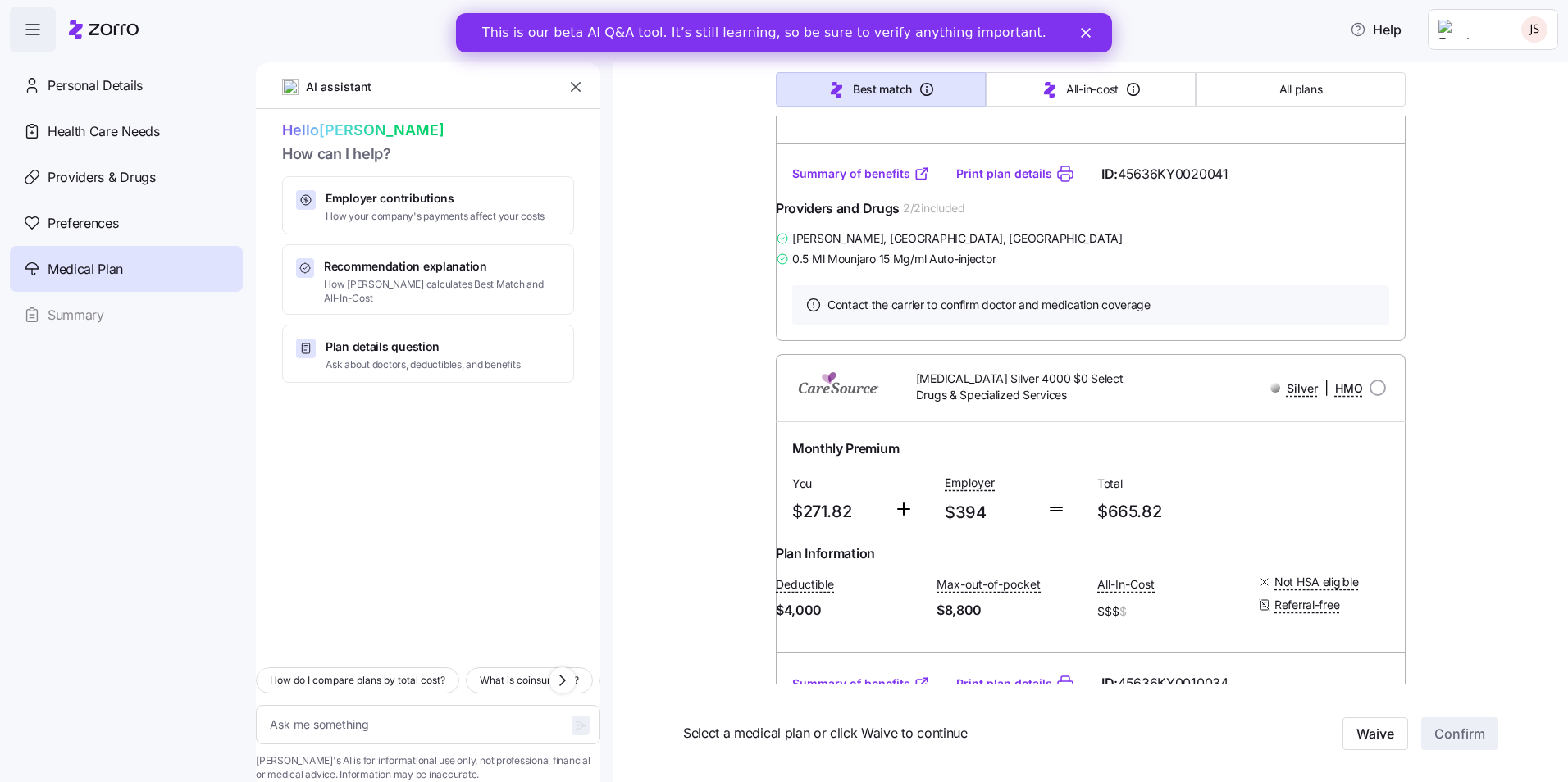
scroll to position [15823, 0]
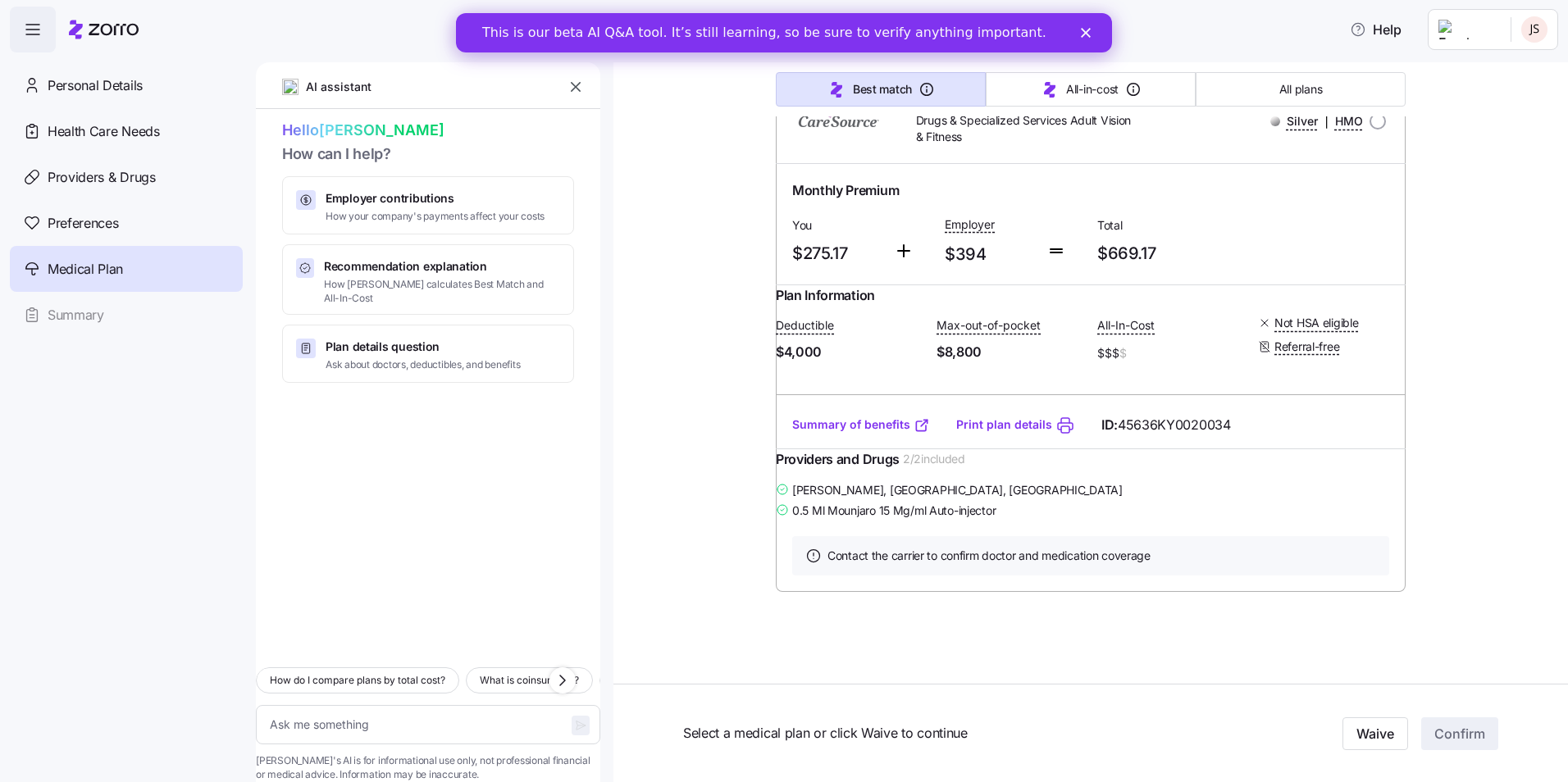
type textarea "x"
